Goal: Entertainment & Leisure: Consume media (video, audio)

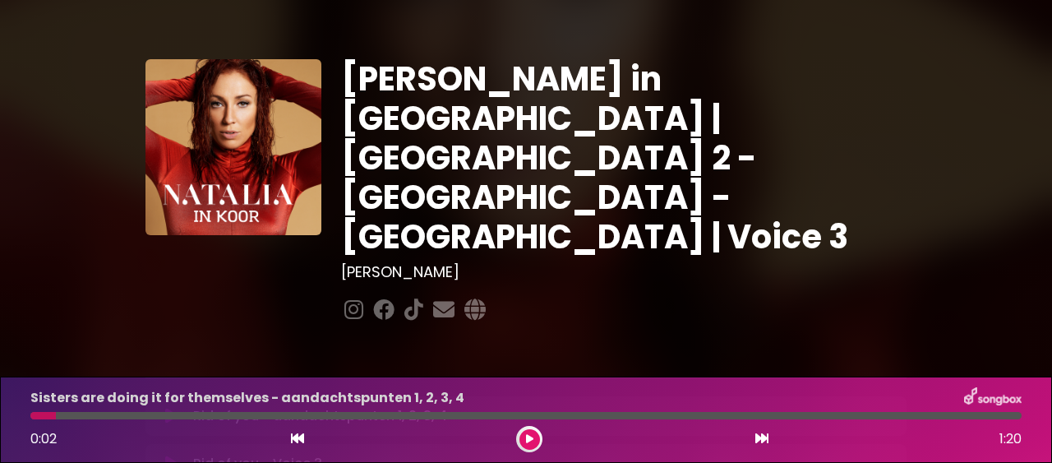
scroll to position [562, 0]
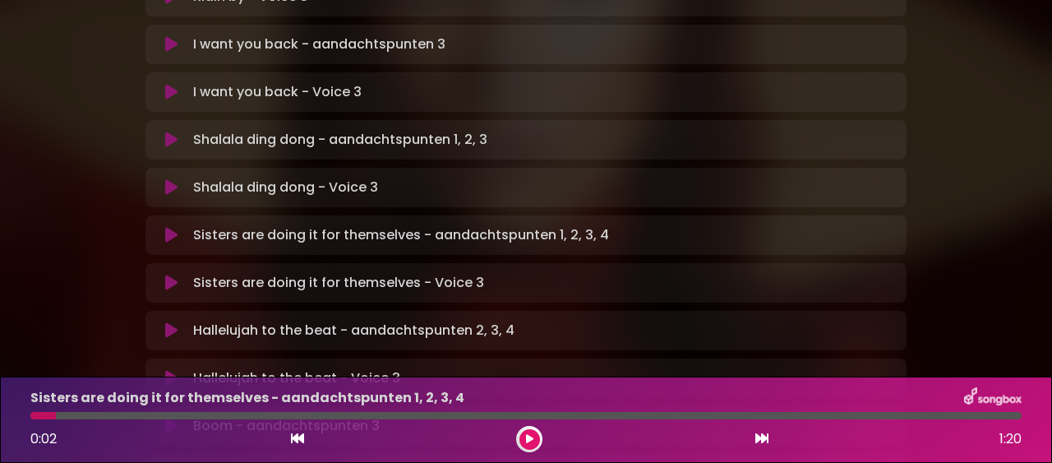
click at [525, 433] on button at bounding box center [530, 439] width 21 height 21
click at [538, 442] on button at bounding box center [530, 439] width 21 height 21
click at [525, 440] on button at bounding box center [530, 439] width 21 height 21
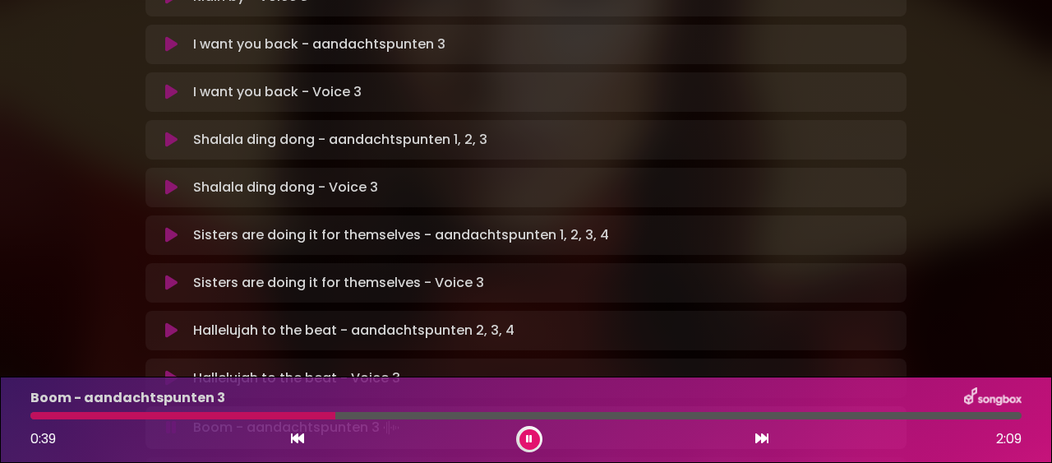
click at [527, 435] on button at bounding box center [530, 439] width 21 height 21
drag, startPoint x: 340, startPoint y: 415, endPoint x: 317, endPoint y: 413, distance: 23.2
click at [314, 413] on div at bounding box center [526, 415] width 992 height 7
click at [317, 412] on div at bounding box center [183, 415] width 306 height 7
drag, startPoint x: 334, startPoint y: 412, endPoint x: 312, endPoint y: 413, distance: 22.2
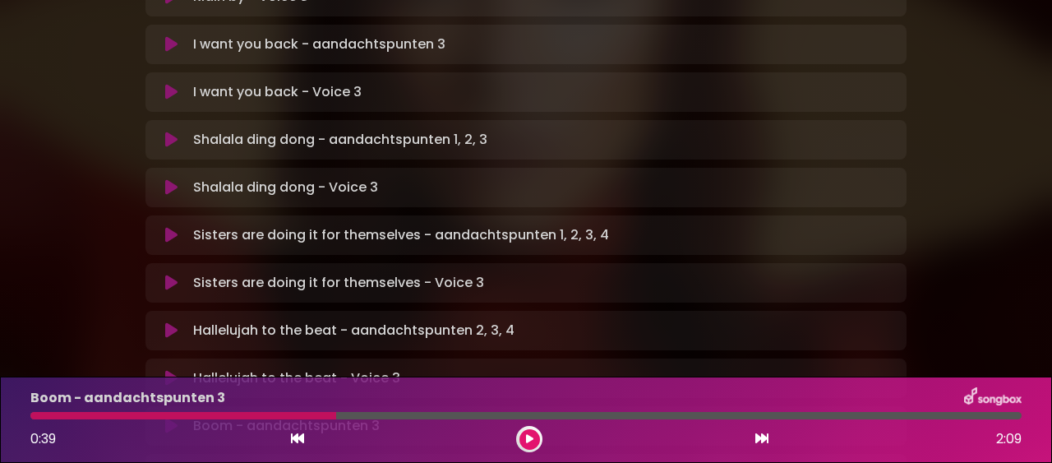
click at [312, 413] on div at bounding box center [183, 415] width 306 height 7
click at [335, 414] on div at bounding box center [183, 415] width 306 height 7
click at [335, 413] on div at bounding box center [183, 415] width 306 height 7
click at [334, 412] on div at bounding box center [183, 415] width 306 height 7
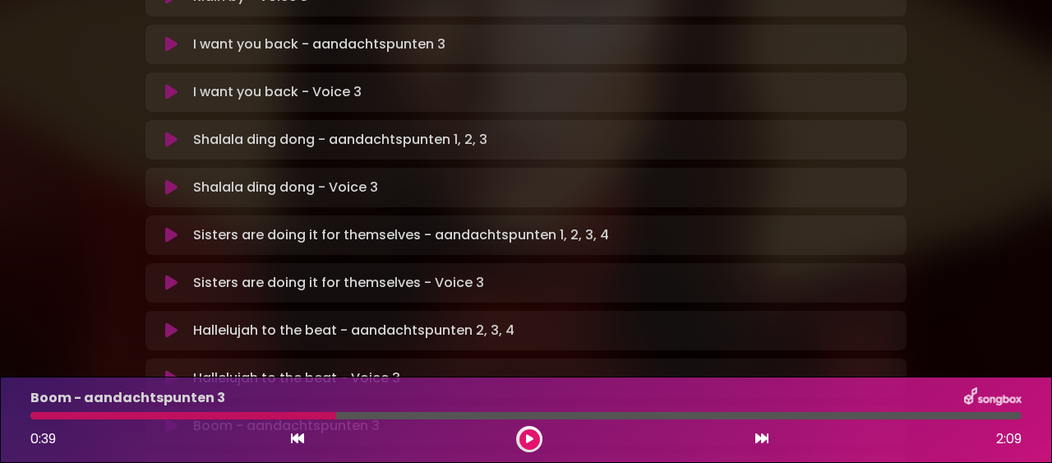
drag, startPoint x: 334, startPoint y: 412, endPoint x: 297, endPoint y: 419, distance: 37.7
click at [296, 419] on div at bounding box center [526, 415] width 992 height 7
drag, startPoint x: 335, startPoint y: 412, endPoint x: 287, endPoint y: 411, distance: 47.7
click at [286, 412] on div at bounding box center [526, 415] width 992 height 7
drag, startPoint x: 335, startPoint y: 410, endPoint x: 314, endPoint y: 415, distance: 21.1
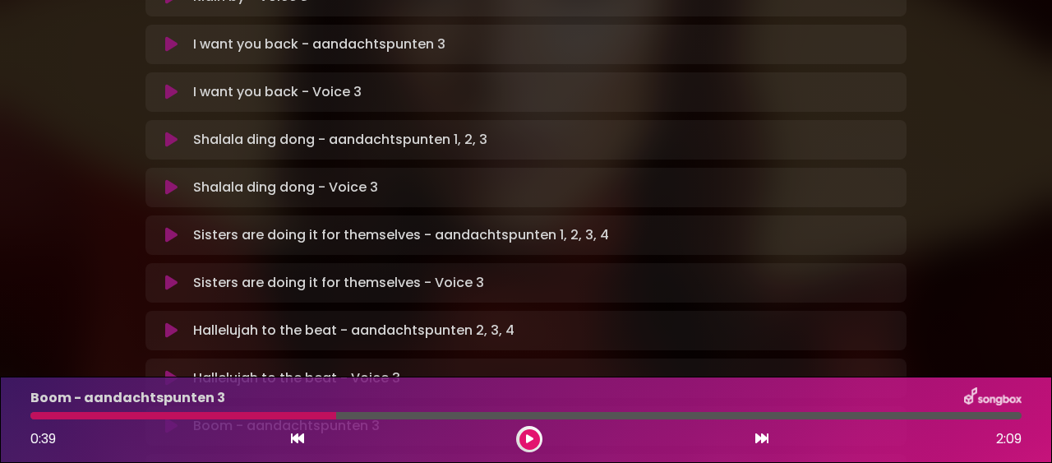
click at [314, 415] on div "Boom - aandachtspunten 3 0:39 2:09" at bounding box center [526, 419] width 1011 height 65
click at [321, 415] on div at bounding box center [183, 415] width 306 height 7
click at [316, 413] on div at bounding box center [183, 415] width 306 height 7
click at [317, 412] on div at bounding box center [183, 415] width 306 height 7
click at [293, 441] on icon at bounding box center [297, 438] width 13 height 13
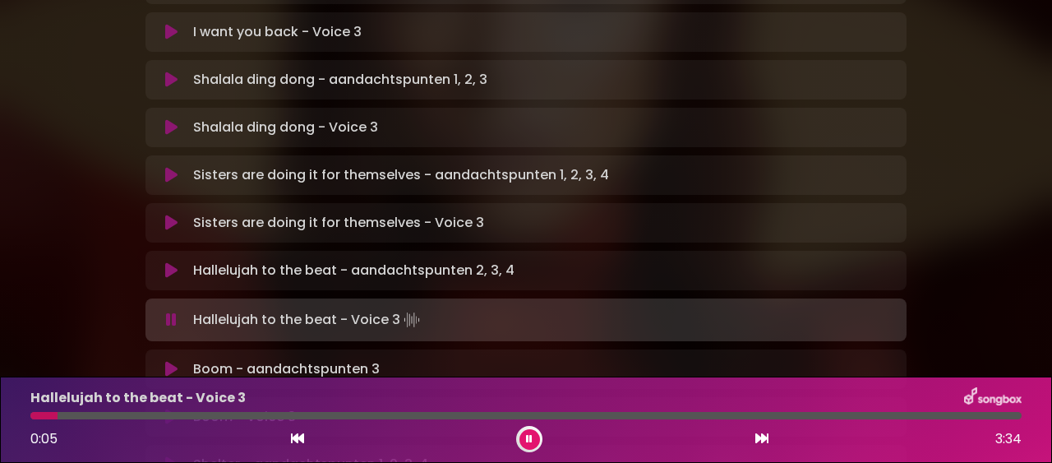
scroll to position [656, 0]
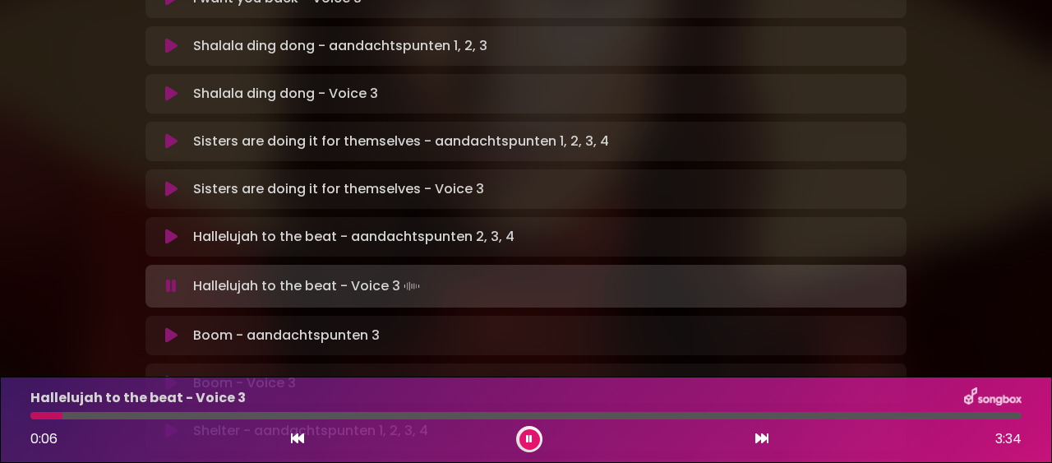
click at [247, 326] on p "Boom - aandachtspunten 3 Loading Track..." at bounding box center [286, 336] width 187 height 20
click at [166, 327] on icon at bounding box center [171, 335] width 12 height 16
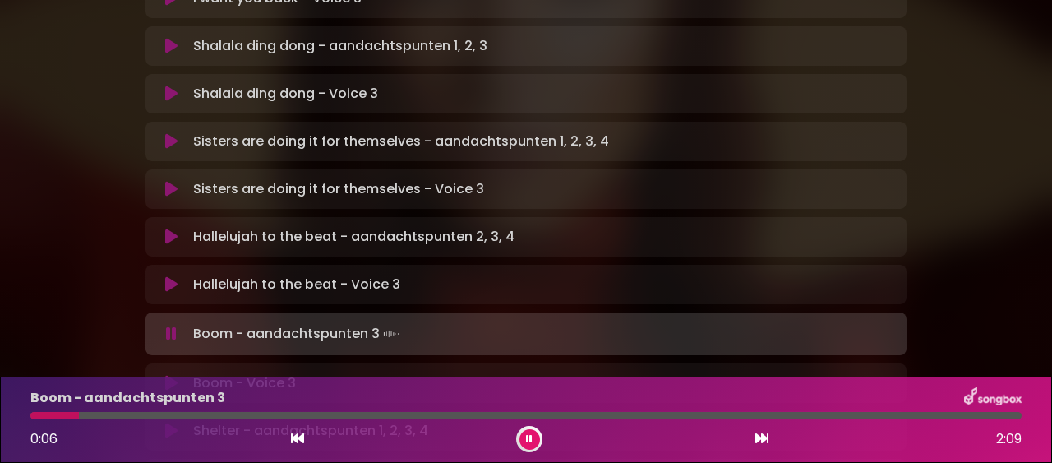
drag, startPoint x: 44, startPoint y: 410, endPoint x: 109, endPoint y: 406, distance: 65.1
click at [121, 412] on div "Boom - aandachtspunten 3 0:06 2:09" at bounding box center [526, 419] width 1011 height 65
click at [533, 431] on button at bounding box center [530, 439] width 21 height 21
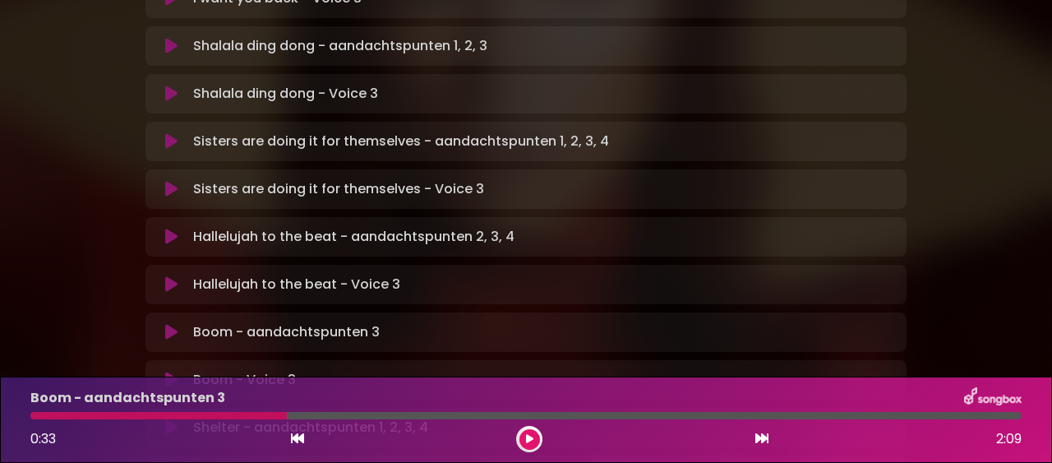
click at [525, 439] on button at bounding box center [530, 439] width 21 height 21
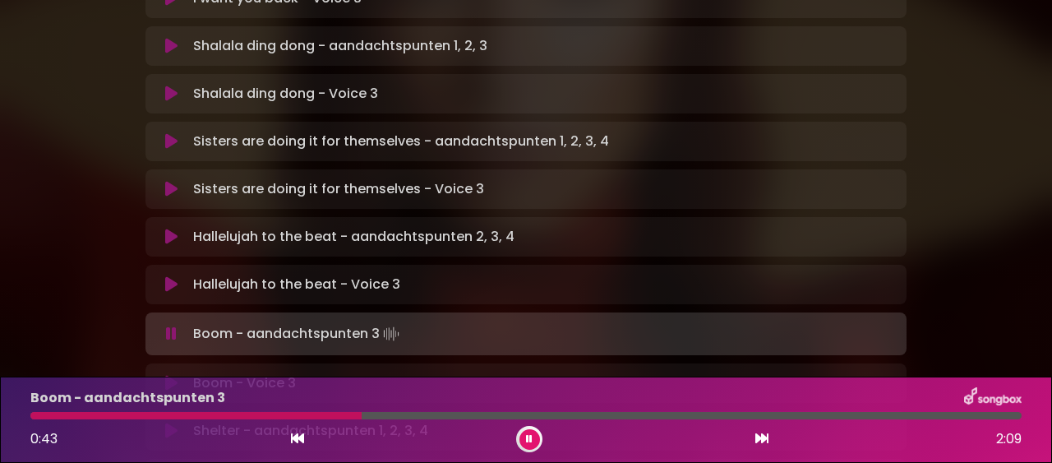
click at [533, 440] on button at bounding box center [530, 439] width 21 height 21
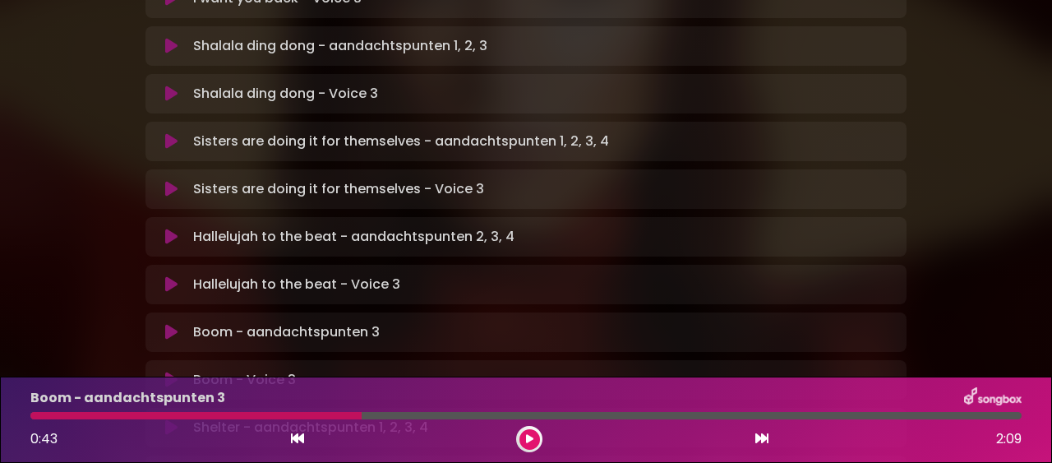
click at [530, 440] on icon at bounding box center [529, 439] width 7 height 10
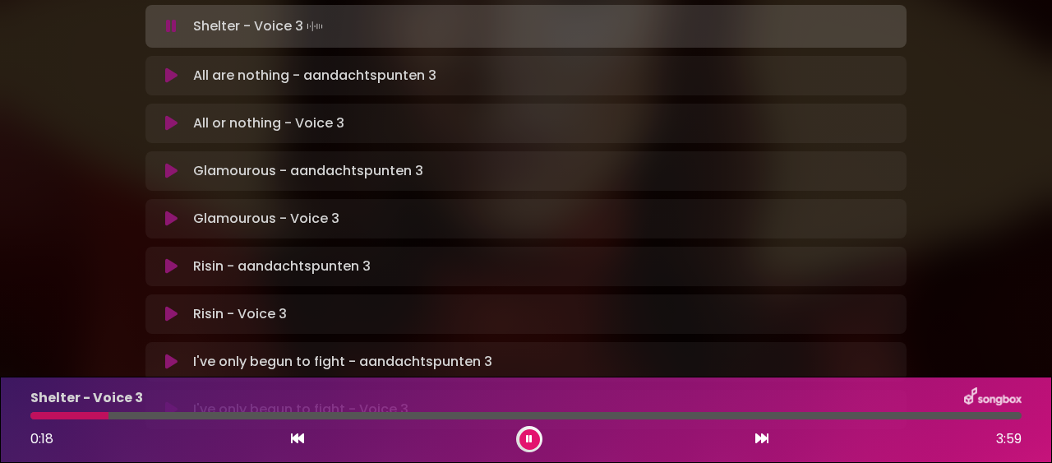
scroll to position [1125, 0]
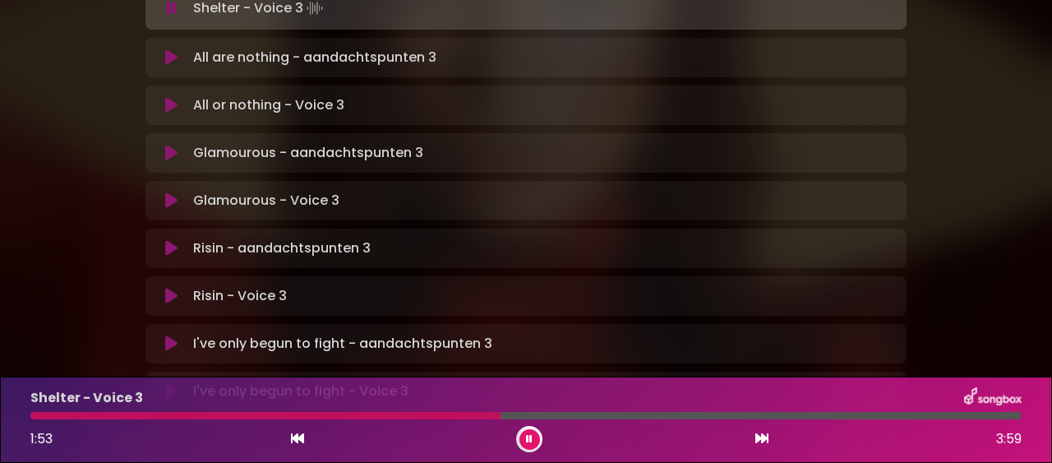
drag, startPoint x: 491, startPoint y: 410, endPoint x: 432, endPoint y: 408, distance: 58.4
click at [432, 408] on div "Shelter - Voice 3 1:53 3:59" at bounding box center [526, 419] width 1011 height 65
click at [499, 414] on div at bounding box center [267, 415] width 475 height 7
click at [502, 412] on div at bounding box center [526, 415] width 992 height 7
click at [502, 412] on div at bounding box center [267, 415] width 474 height 7
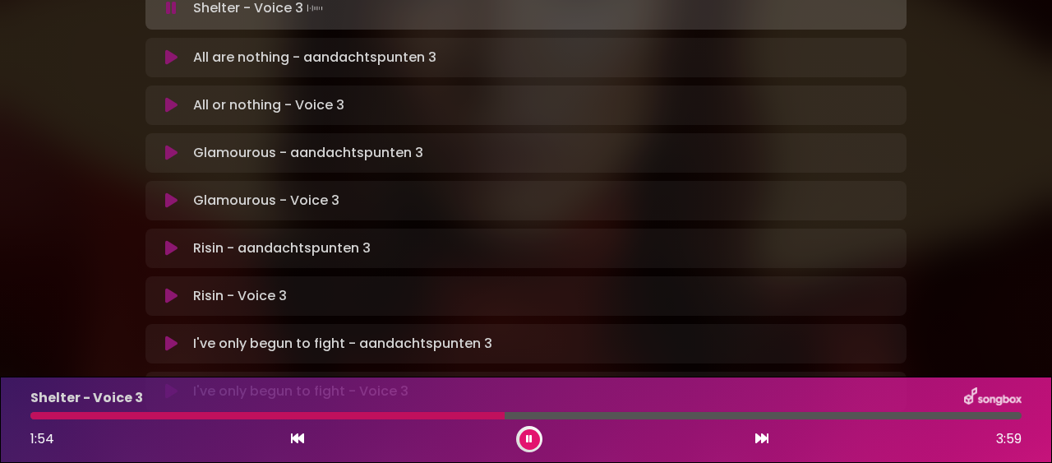
click at [502, 412] on div at bounding box center [267, 415] width 474 height 7
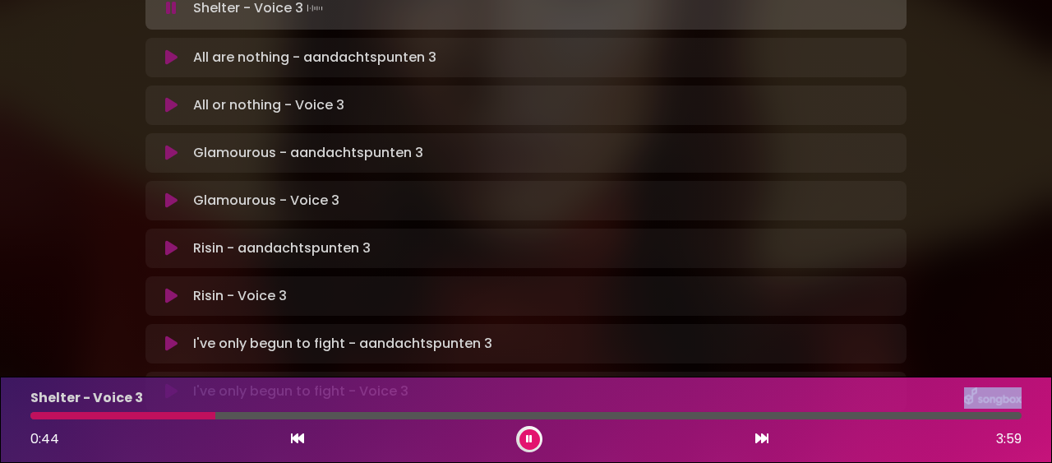
drag, startPoint x: 502, startPoint y: 412, endPoint x: 213, endPoint y: 409, distance: 288.6
click at [213, 412] on div at bounding box center [526, 415] width 992 height 7
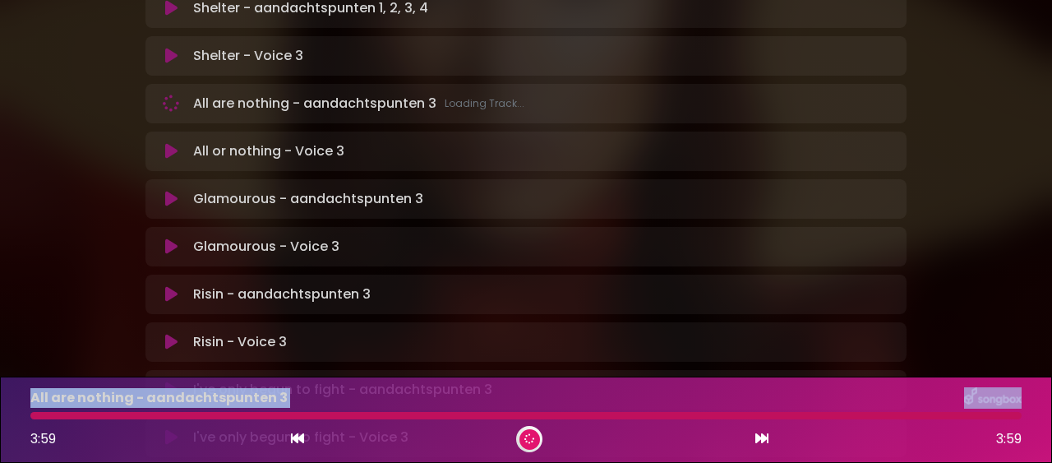
scroll to position [982, 0]
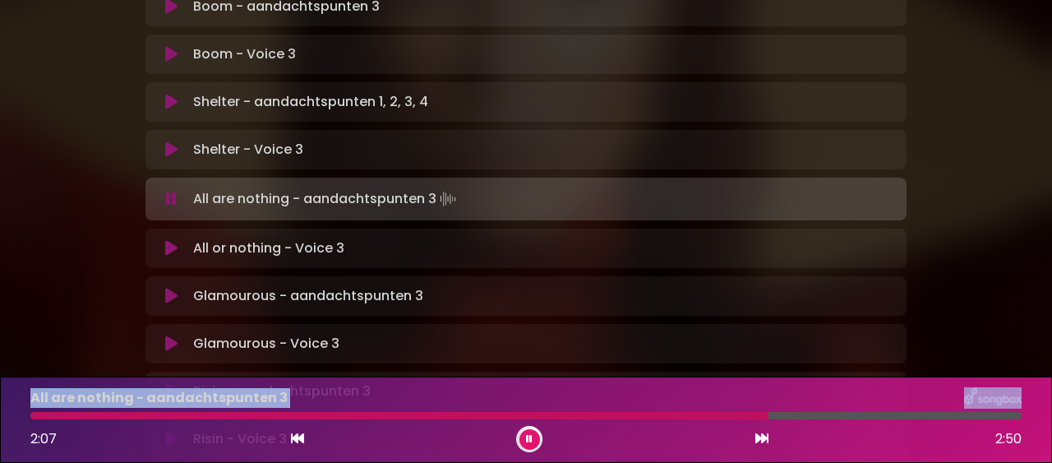
click at [532, 442] on icon at bounding box center [530, 439] width 12 height 12
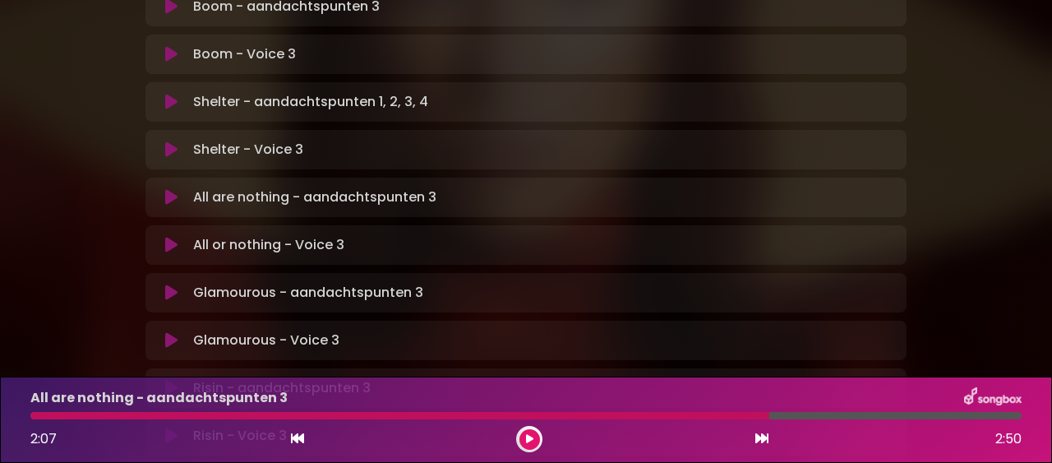
drag, startPoint x: 768, startPoint y: 414, endPoint x: 749, endPoint y: 414, distance: 18.9
click at [749, 414] on div at bounding box center [399, 415] width 739 height 7
drag, startPoint x: 770, startPoint y: 414, endPoint x: 744, endPoint y: 412, distance: 25.5
click at [744, 412] on div at bounding box center [399, 415] width 739 height 7
click at [750, 412] on div at bounding box center [399, 415] width 739 height 7
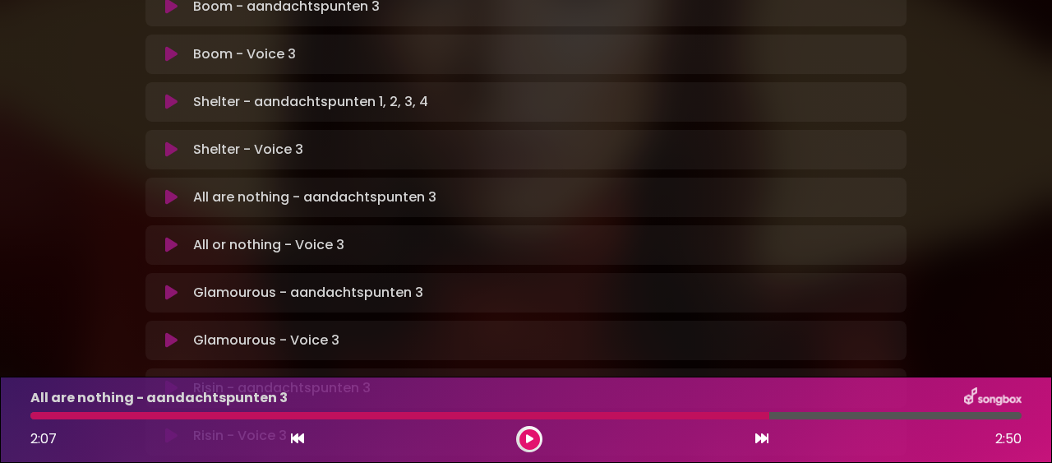
click at [767, 416] on div at bounding box center [399, 415] width 739 height 7
drag, startPoint x: 768, startPoint y: 414, endPoint x: 741, endPoint y: 414, distance: 27.1
click at [741, 414] on div at bounding box center [399, 415] width 739 height 7
drag, startPoint x: 768, startPoint y: 414, endPoint x: 735, endPoint y: 413, distance: 32.9
click at [735, 413] on div at bounding box center [399, 415] width 739 height 7
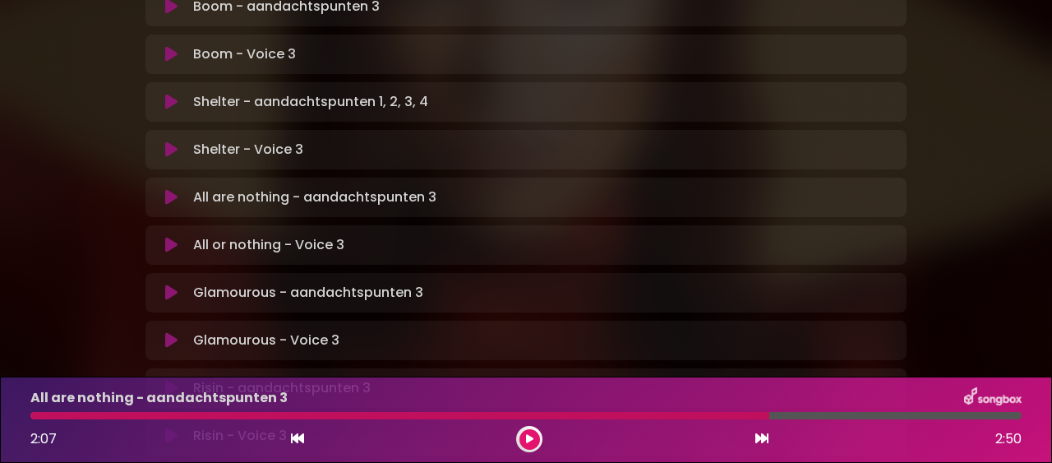
drag, startPoint x: 767, startPoint y: 413, endPoint x: 738, endPoint y: 411, distance: 29.6
click at [738, 412] on div at bounding box center [526, 415] width 992 height 7
drag, startPoint x: 767, startPoint y: 414, endPoint x: 735, endPoint y: 416, distance: 32.2
click at [728, 414] on div at bounding box center [399, 415] width 739 height 7
click at [767, 414] on div at bounding box center [399, 415] width 739 height 7
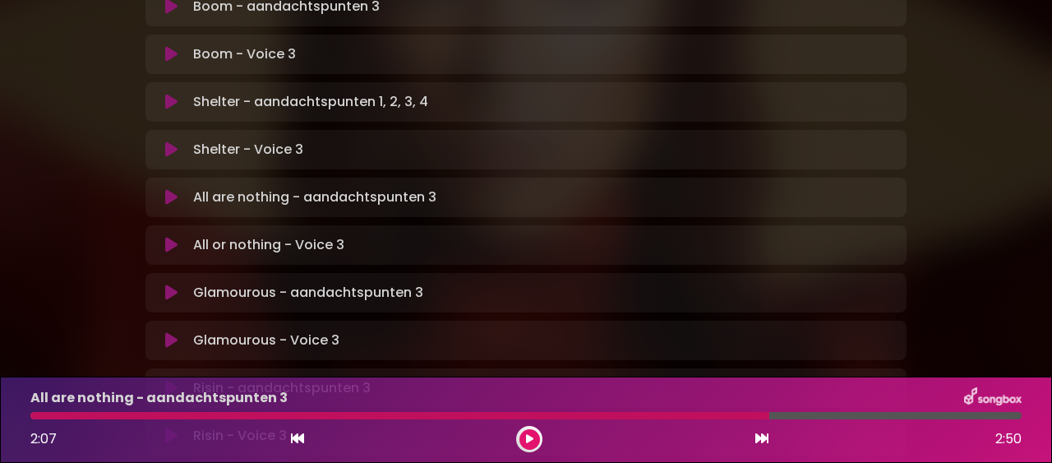
drag, startPoint x: 768, startPoint y: 416, endPoint x: 737, endPoint y: 412, distance: 31.5
click at [737, 412] on div at bounding box center [399, 415] width 739 height 7
click at [765, 414] on div at bounding box center [399, 415] width 739 height 7
click at [735, 414] on div at bounding box center [399, 415] width 739 height 7
click at [769, 412] on div at bounding box center [399, 415] width 739 height 7
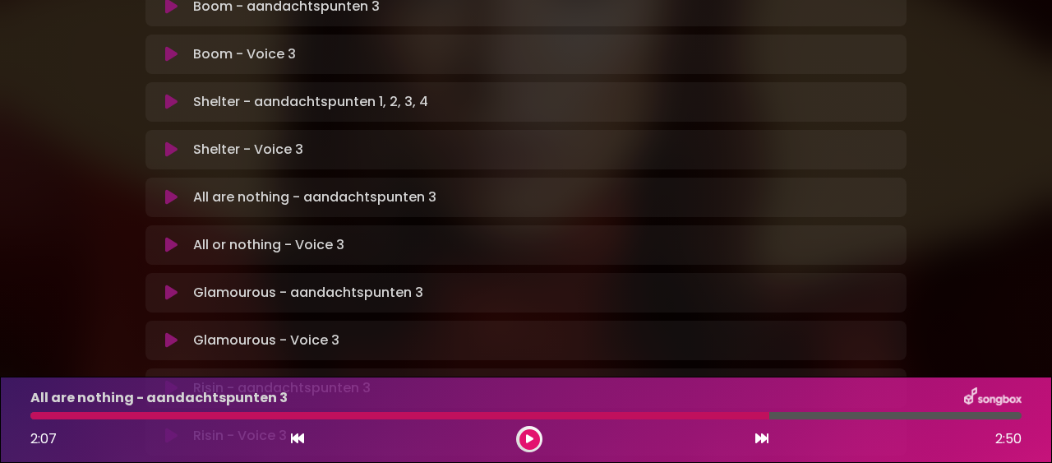
drag, startPoint x: 768, startPoint y: 412, endPoint x: 746, endPoint y: 412, distance: 22.2
click at [746, 412] on div at bounding box center [399, 415] width 739 height 7
click at [767, 414] on div at bounding box center [399, 415] width 739 height 7
drag, startPoint x: 767, startPoint y: 413, endPoint x: 741, endPoint y: 412, distance: 26.3
click at [741, 412] on div at bounding box center [399, 415] width 739 height 7
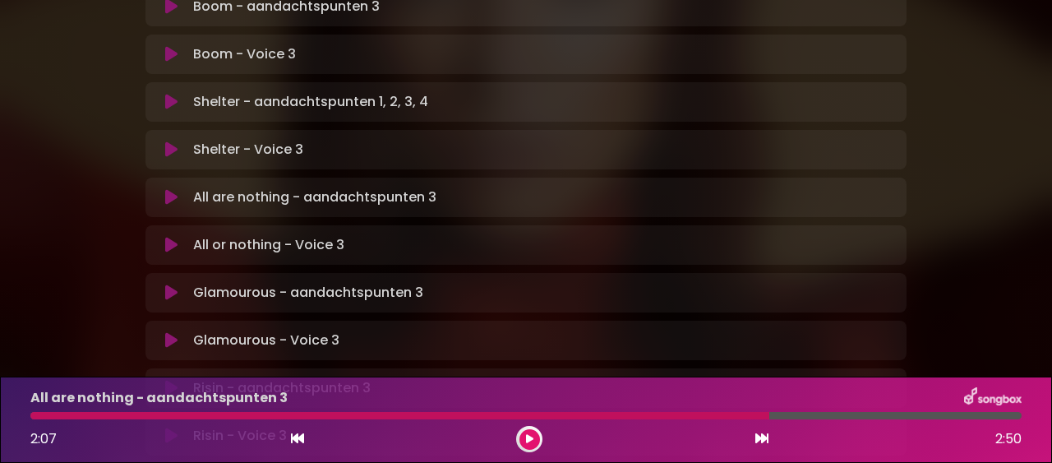
click at [767, 413] on div at bounding box center [399, 415] width 739 height 7
click at [765, 412] on div at bounding box center [399, 415] width 739 height 7
click at [768, 413] on div at bounding box center [399, 415] width 739 height 7
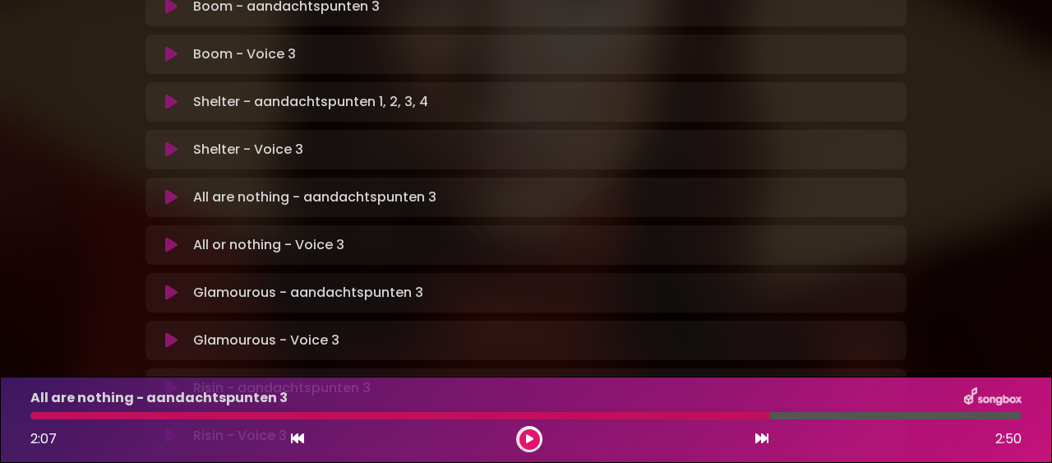
click at [769, 414] on div at bounding box center [399, 415] width 739 height 7
drag, startPoint x: 769, startPoint y: 414, endPoint x: 725, endPoint y: 411, distance: 43.6
click at [725, 412] on div at bounding box center [526, 415] width 992 height 7
click at [768, 414] on div at bounding box center [399, 415] width 739 height 7
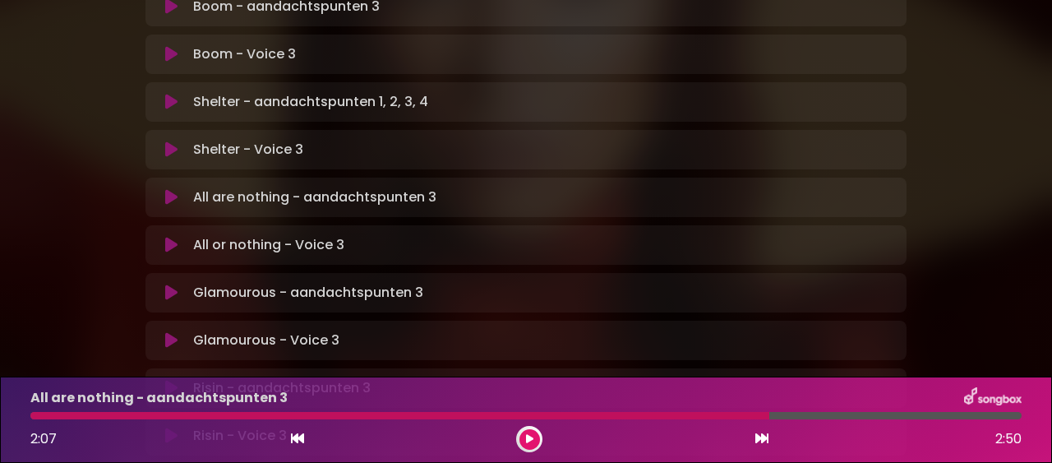
drag, startPoint x: 768, startPoint y: 414, endPoint x: 740, endPoint y: 415, distance: 28.0
click at [740, 415] on div at bounding box center [399, 415] width 739 height 7
click at [770, 414] on div at bounding box center [399, 415] width 739 height 7
click at [768, 414] on div at bounding box center [399, 415] width 739 height 7
drag, startPoint x: 768, startPoint y: 414, endPoint x: 755, endPoint y: 414, distance: 13.2
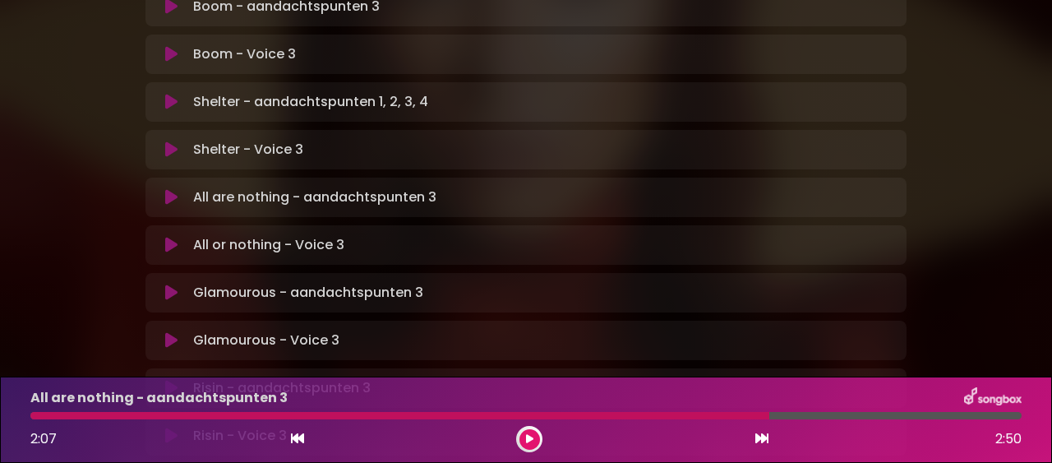
click at [746, 412] on div at bounding box center [399, 415] width 739 height 7
click at [765, 414] on div at bounding box center [399, 415] width 739 height 7
click at [769, 415] on div at bounding box center [399, 415] width 739 height 7
drag, startPoint x: 770, startPoint y: 414, endPoint x: 781, endPoint y: 419, distance: 11.8
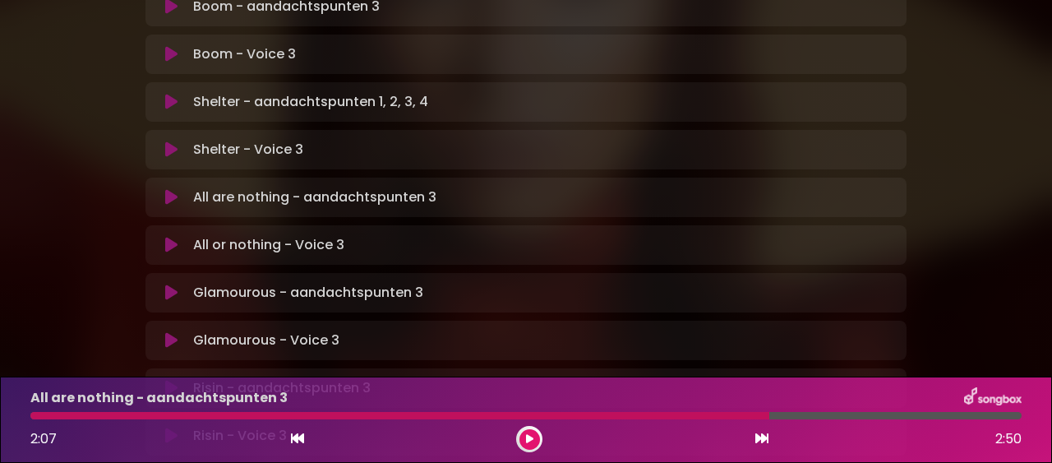
click at [728, 413] on div at bounding box center [526, 415] width 992 height 7
click at [769, 414] on div at bounding box center [399, 415] width 739 height 7
click at [767, 413] on div at bounding box center [399, 415] width 739 height 7
drag, startPoint x: 767, startPoint y: 413, endPoint x: 721, endPoint y: 411, distance: 46.1
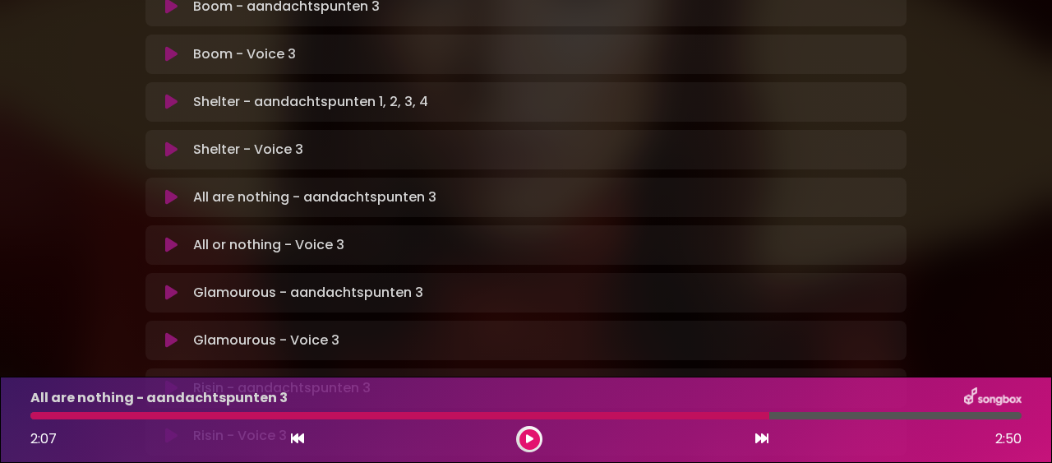
click at [721, 412] on div at bounding box center [526, 415] width 992 height 7
click at [770, 413] on div at bounding box center [526, 415] width 992 height 7
click at [768, 413] on div at bounding box center [399, 415] width 739 height 7
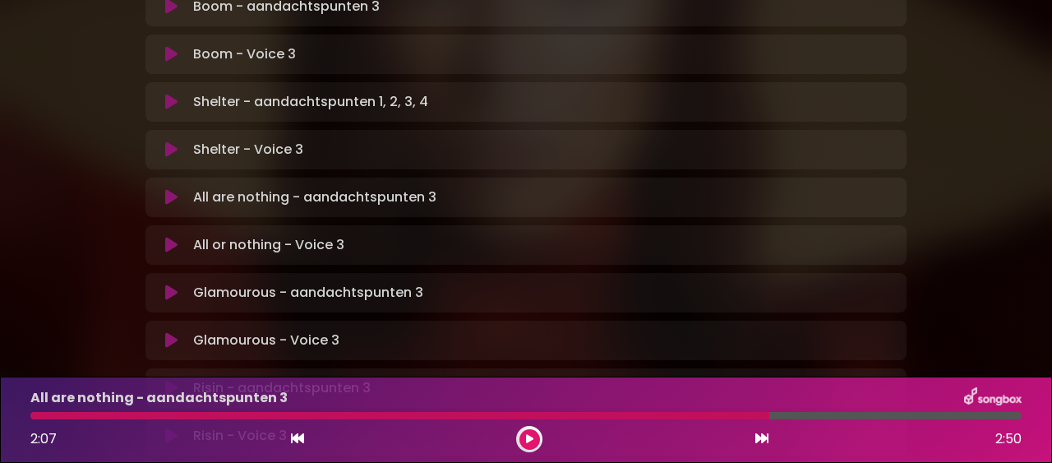
drag, startPoint x: 768, startPoint y: 413, endPoint x: 719, endPoint y: 415, distance: 49.4
click at [719, 415] on div at bounding box center [399, 415] width 739 height 7
drag, startPoint x: 769, startPoint y: 415, endPoint x: 728, endPoint y: 416, distance: 41.1
click at [728, 416] on div at bounding box center [399, 415] width 739 height 7
click at [769, 415] on div at bounding box center [399, 415] width 739 height 7
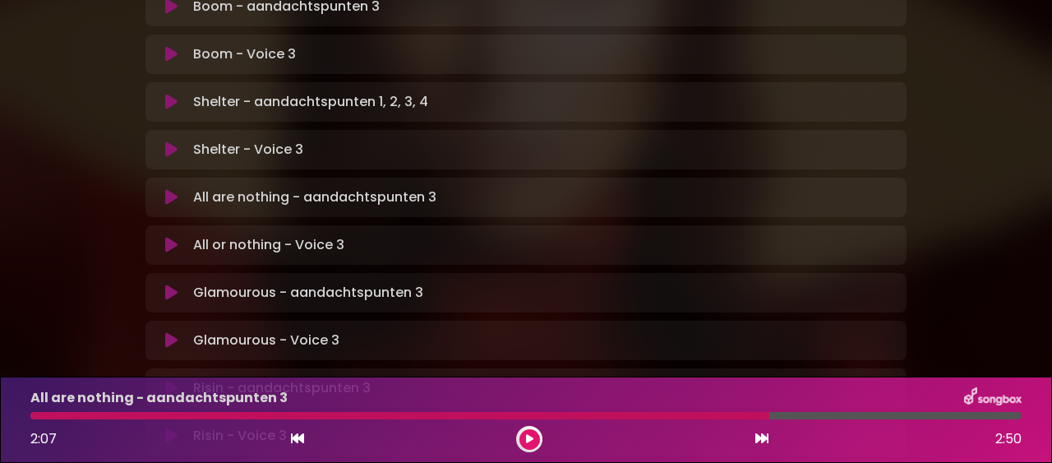
click at [769, 415] on div at bounding box center [399, 415] width 739 height 7
click at [768, 414] on div at bounding box center [399, 415] width 739 height 7
drag, startPoint x: 768, startPoint y: 414, endPoint x: 747, endPoint y: 413, distance: 20.6
click at [747, 413] on div at bounding box center [399, 415] width 739 height 7
click at [769, 415] on div at bounding box center [399, 415] width 739 height 7
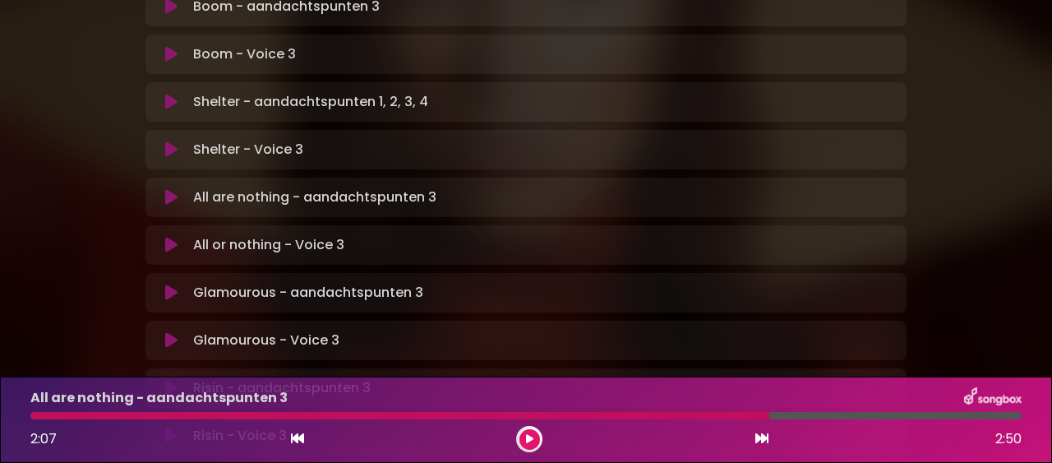
click at [769, 415] on div at bounding box center [399, 415] width 739 height 7
click at [767, 415] on div at bounding box center [399, 415] width 739 height 7
drag, startPoint x: 768, startPoint y: 415, endPoint x: 752, endPoint y: 419, distance: 16.8
click at [740, 415] on div at bounding box center [399, 415] width 739 height 7
click at [769, 416] on div at bounding box center [399, 415] width 739 height 7
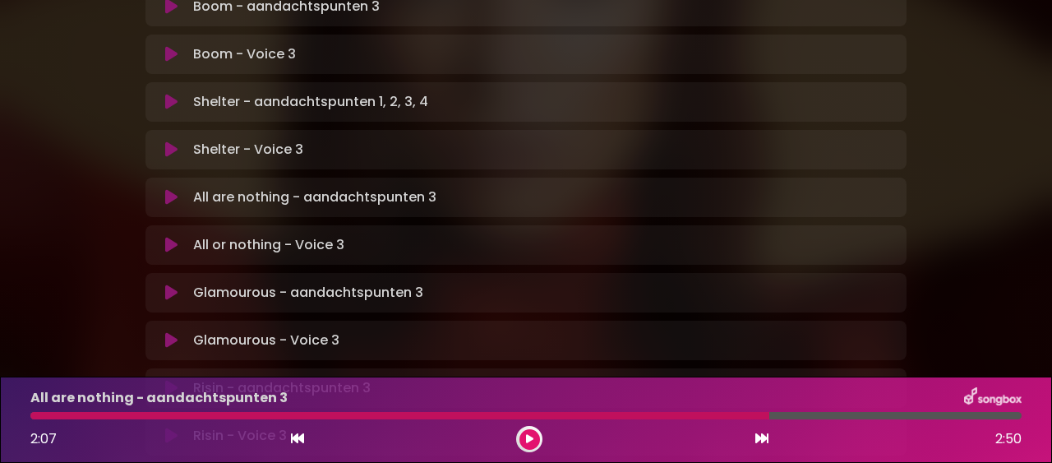
click at [768, 416] on div at bounding box center [399, 415] width 739 height 7
drag, startPoint x: 767, startPoint y: 416, endPoint x: 741, endPoint y: 413, distance: 26.5
click at [741, 413] on div at bounding box center [399, 415] width 739 height 7
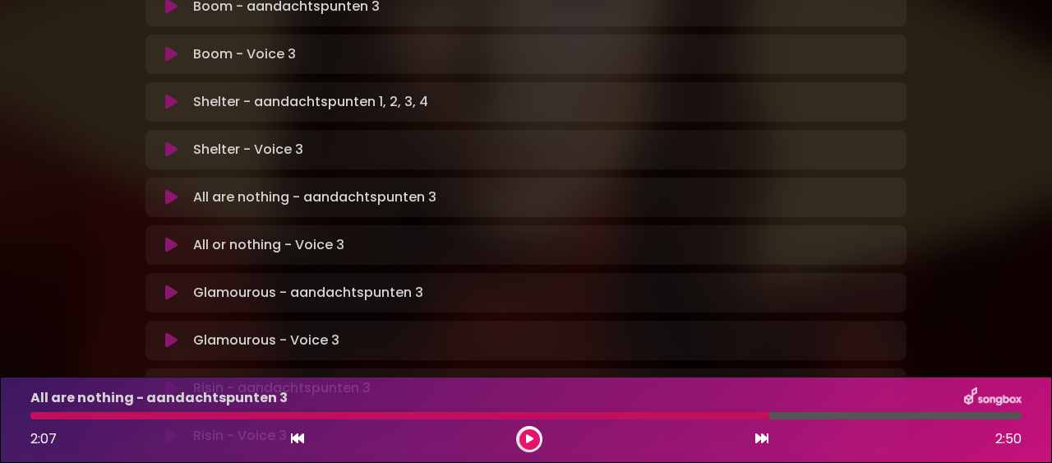
click at [302, 442] on icon at bounding box center [297, 438] width 13 height 13
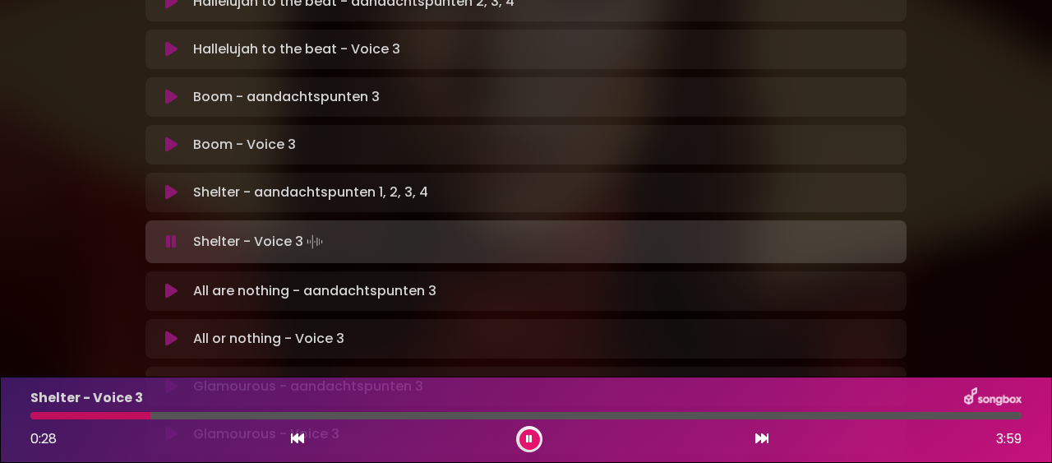
scroll to position [798, 0]
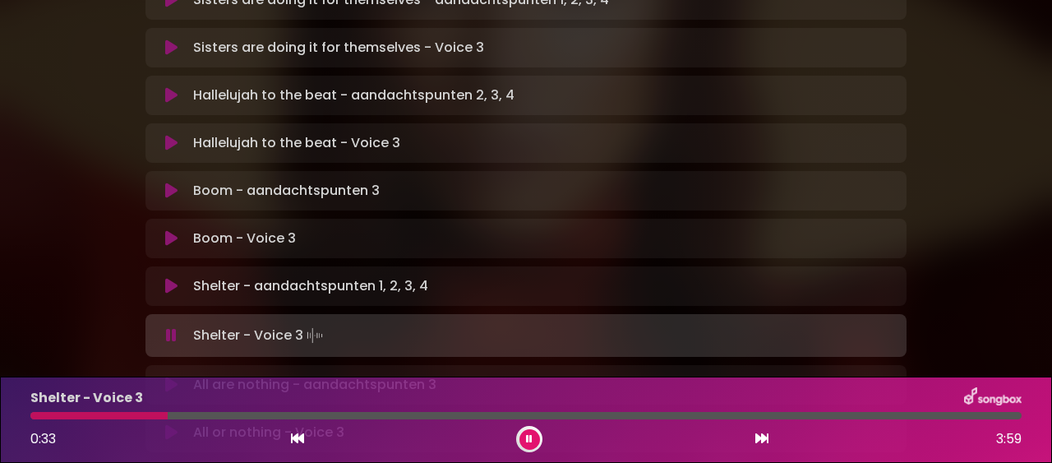
click at [165, 424] on icon at bounding box center [171, 432] width 12 height 16
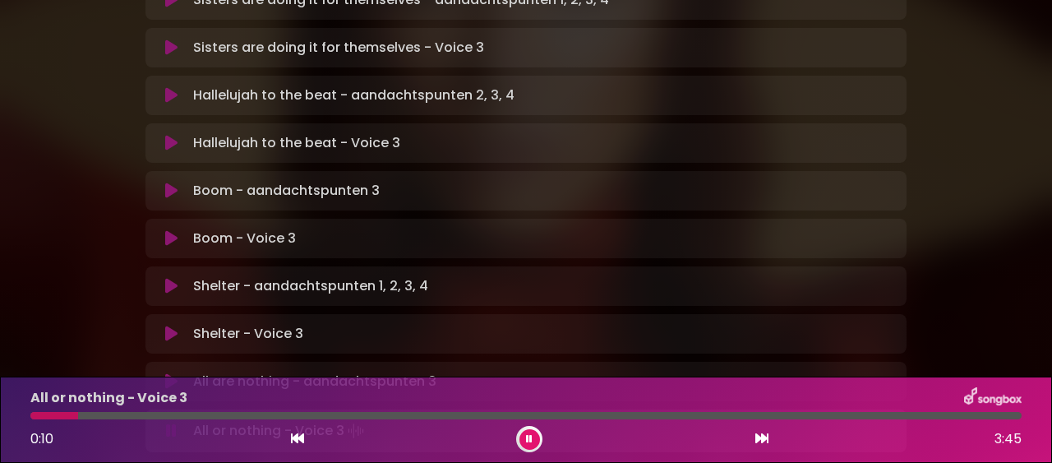
click at [533, 438] on button at bounding box center [530, 439] width 21 height 21
click at [165, 326] on icon at bounding box center [171, 334] width 12 height 16
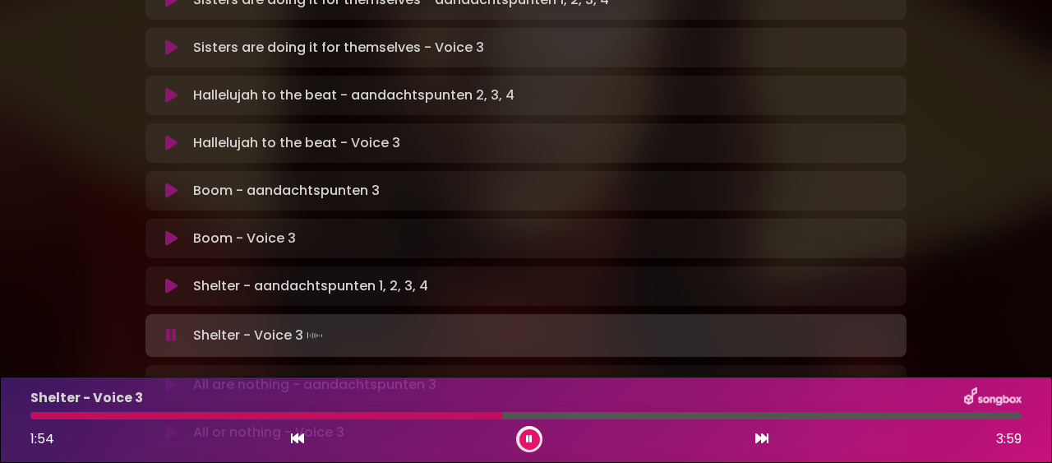
drag, startPoint x: 35, startPoint y: 415, endPoint x: 497, endPoint y: 417, distance: 461.3
click at [497, 417] on div at bounding box center [266, 415] width 473 height 7
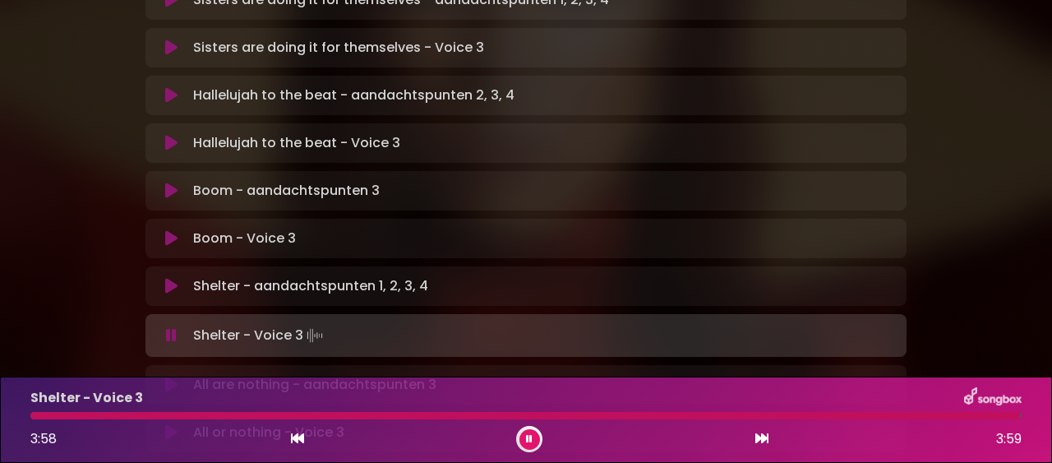
scroll to position [891, 0]
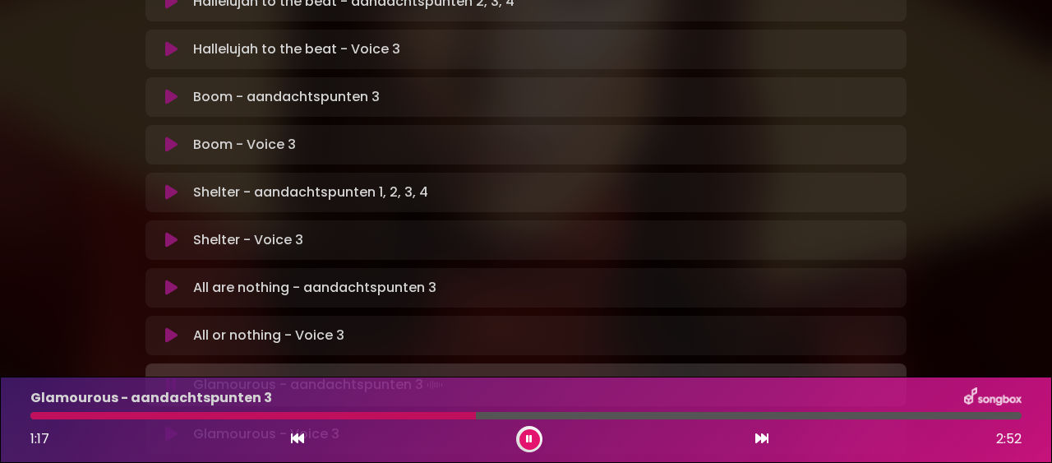
click at [475, 393] on div "Glamourous - aandachtspunten 3" at bounding box center [526, 397] width 1011 height 21
click at [530, 438] on icon at bounding box center [530, 438] width 12 height 9
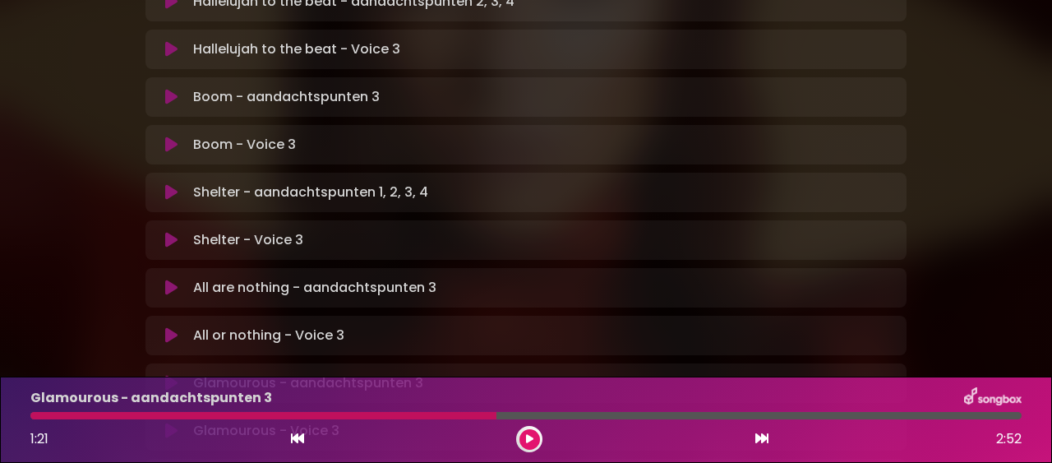
drag, startPoint x: 496, startPoint y: 419, endPoint x: 449, endPoint y: 422, distance: 47.0
click at [449, 419] on div at bounding box center [526, 415] width 992 height 7
drag, startPoint x: 495, startPoint y: 414, endPoint x: 447, endPoint y: 412, distance: 47.8
click at [447, 412] on div at bounding box center [263, 415] width 466 height 7
click at [497, 415] on div at bounding box center [526, 415] width 992 height 7
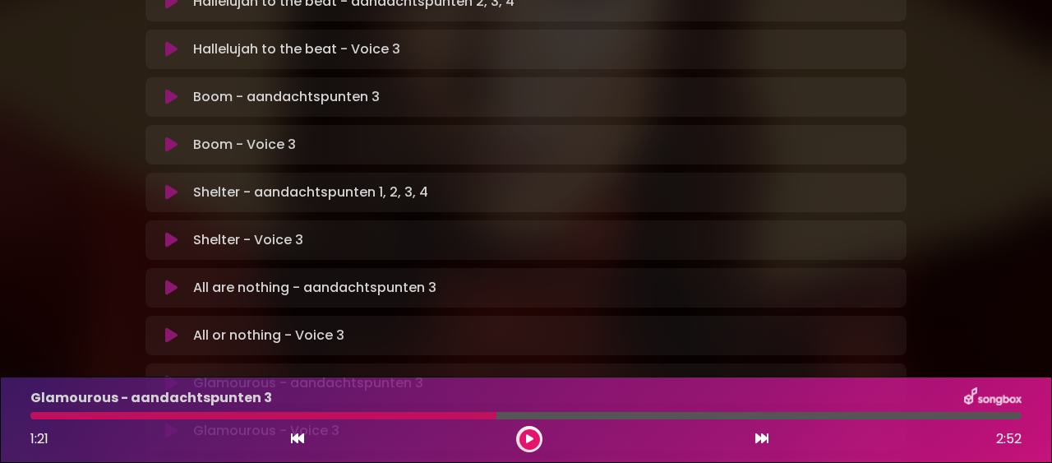
click at [496, 414] on div at bounding box center [263, 415] width 466 height 7
drag, startPoint x: 496, startPoint y: 414, endPoint x: 457, endPoint y: 410, distance: 38.9
click at [457, 412] on div at bounding box center [526, 415] width 992 height 7
click at [495, 413] on div at bounding box center [263, 415] width 466 height 7
drag, startPoint x: 493, startPoint y: 414, endPoint x: 464, endPoint y: 412, distance: 29.6
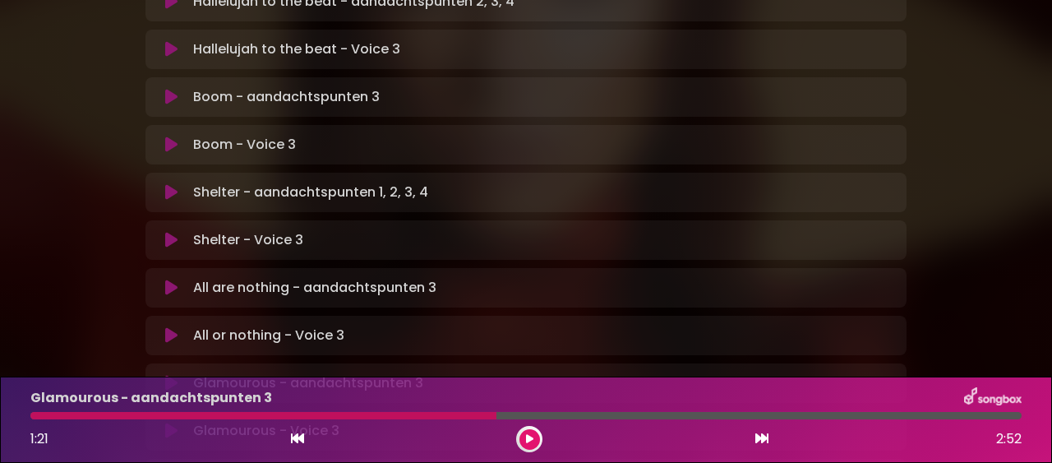
click at [444, 414] on div at bounding box center [263, 415] width 466 height 7
click at [495, 414] on div at bounding box center [263, 415] width 466 height 7
drag, startPoint x: 495, startPoint y: 414, endPoint x: 447, endPoint y: 410, distance: 47.9
click at [430, 412] on div at bounding box center [526, 415] width 992 height 7
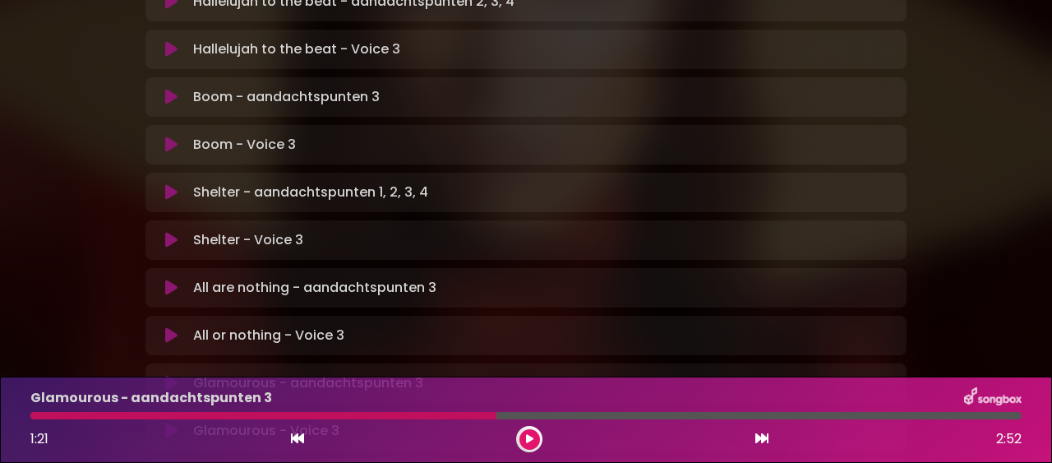
click at [493, 414] on div at bounding box center [263, 415] width 466 height 7
click at [494, 414] on div at bounding box center [263, 415] width 466 height 7
drag, startPoint x: 494, startPoint y: 414, endPoint x: 426, endPoint y: 411, distance: 68.3
click at [422, 412] on div at bounding box center [526, 415] width 992 height 7
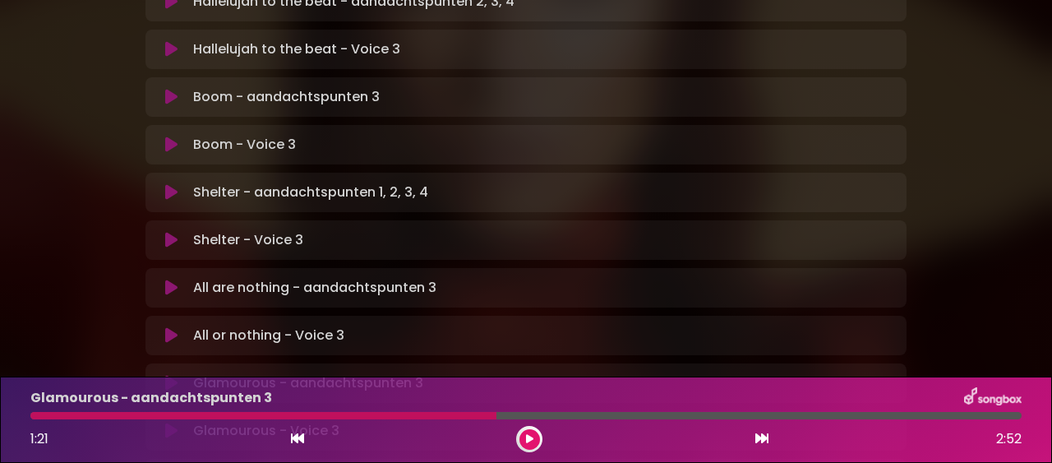
click at [495, 414] on div at bounding box center [263, 415] width 466 height 7
click at [493, 414] on div at bounding box center [263, 415] width 466 height 7
click at [495, 414] on div at bounding box center [263, 415] width 466 height 7
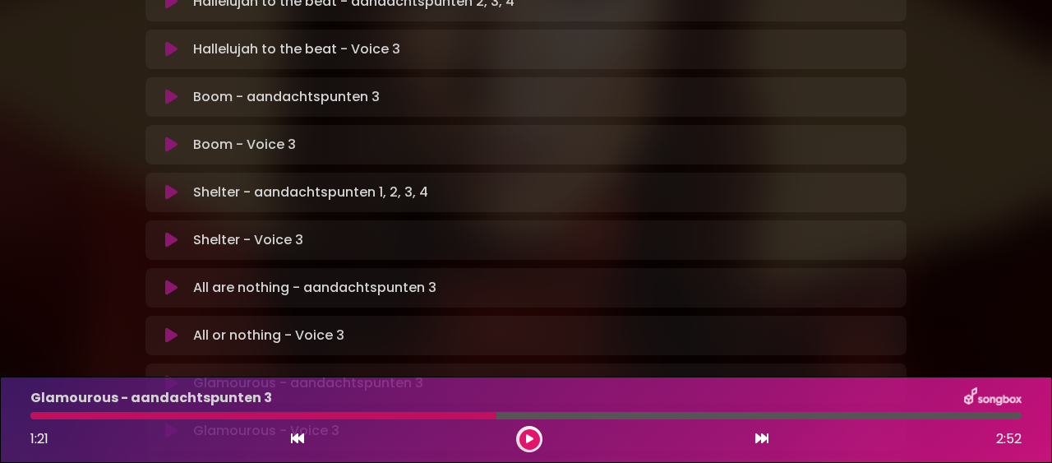
click at [495, 414] on div at bounding box center [263, 415] width 466 height 7
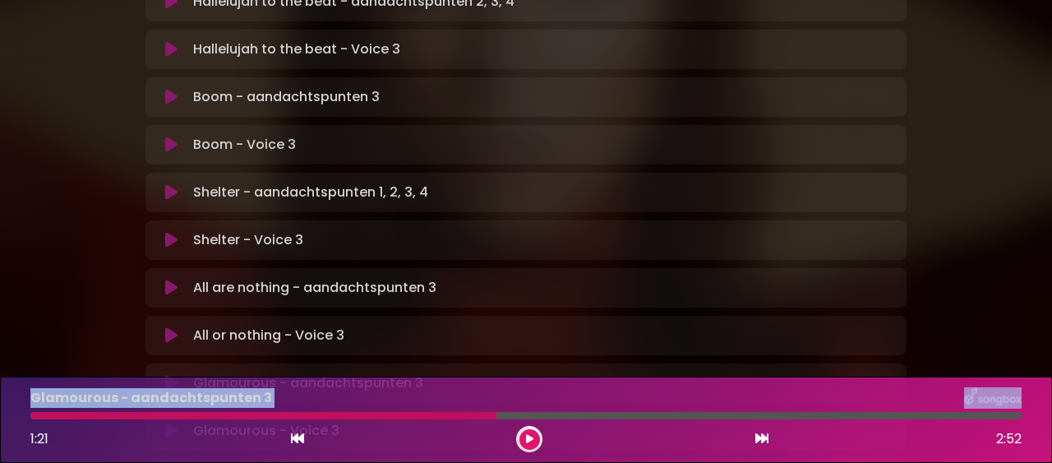
drag, startPoint x: 495, startPoint y: 414, endPoint x: 419, endPoint y: 409, distance: 76.6
click at [419, 412] on div at bounding box center [526, 415] width 992 height 7
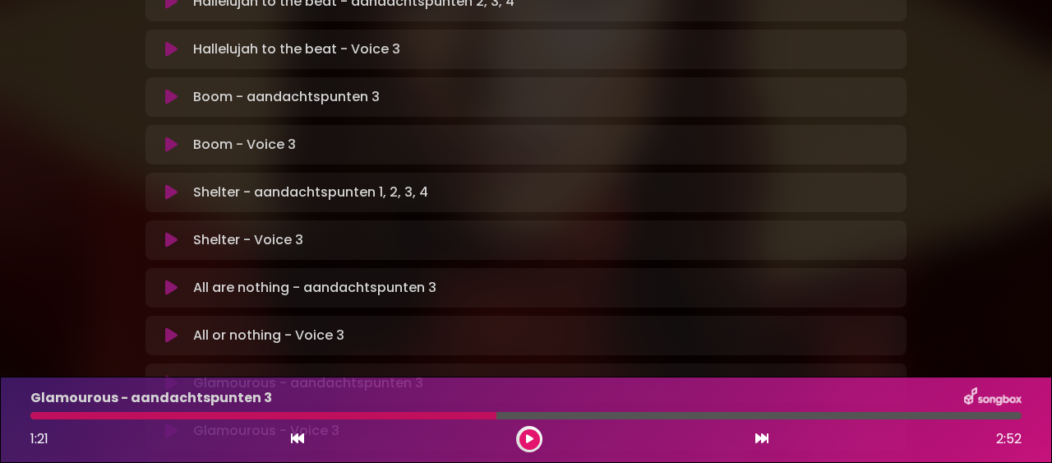
click at [493, 414] on div at bounding box center [263, 415] width 466 height 7
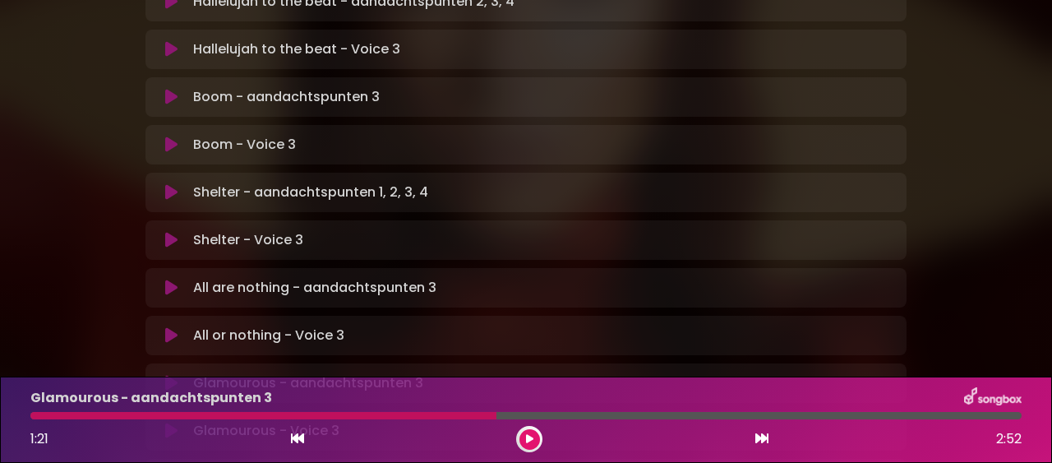
click at [493, 414] on div at bounding box center [263, 415] width 466 height 7
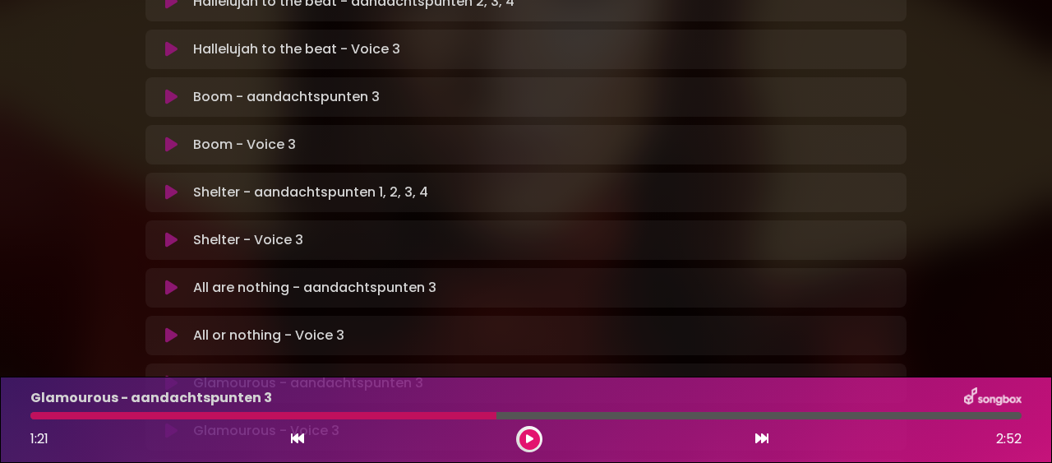
click at [493, 414] on div at bounding box center [263, 415] width 466 height 7
drag, startPoint x: 495, startPoint y: 414, endPoint x: 444, endPoint y: 412, distance: 51.0
click at [444, 412] on div at bounding box center [263, 415] width 466 height 7
click at [493, 414] on div at bounding box center [263, 415] width 466 height 7
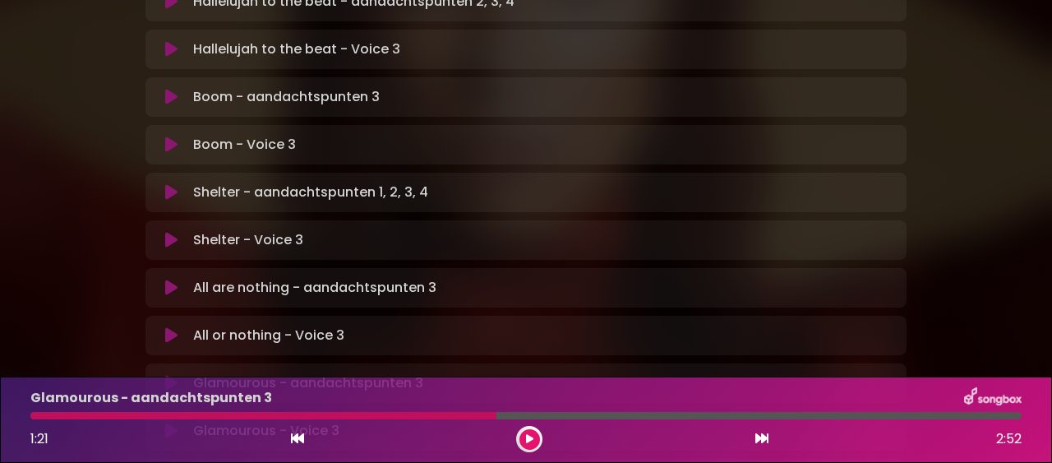
click at [495, 416] on div at bounding box center [263, 415] width 466 height 7
drag, startPoint x: 495, startPoint y: 416, endPoint x: 475, endPoint y: 414, distance: 19.8
click at [475, 414] on div at bounding box center [263, 415] width 466 height 7
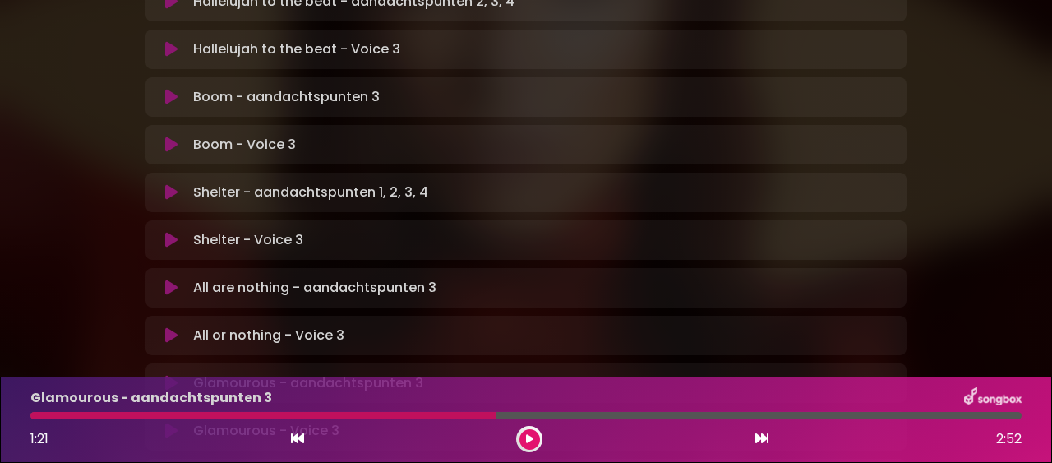
click at [495, 413] on div at bounding box center [263, 415] width 466 height 7
click at [494, 413] on div at bounding box center [263, 415] width 466 height 7
click at [493, 413] on div at bounding box center [263, 415] width 466 height 7
click at [494, 414] on div at bounding box center [263, 415] width 466 height 7
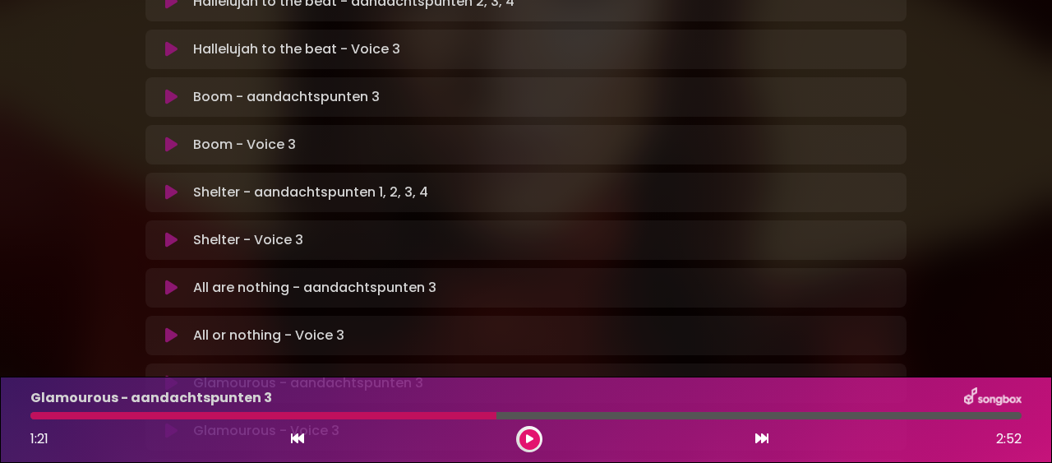
drag, startPoint x: 494, startPoint y: 414, endPoint x: 466, endPoint y: 416, distance: 28.1
click at [466, 416] on div at bounding box center [263, 415] width 466 height 7
click at [494, 414] on div at bounding box center [263, 415] width 466 height 7
drag, startPoint x: 494, startPoint y: 414, endPoint x: 439, endPoint y: 411, distance: 55.2
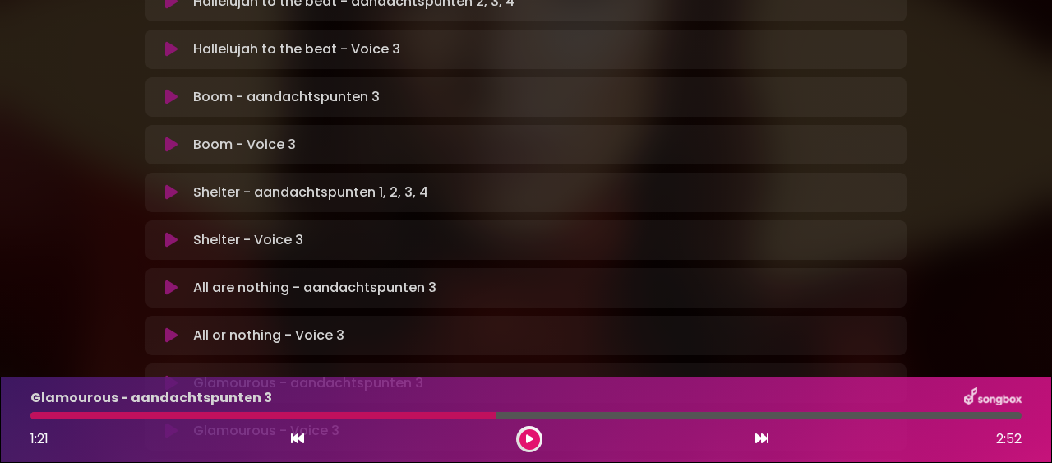
click at [439, 412] on div at bounding box center [526, 415] width 992 height 7
click at [461, 409] on div "Glamourous - aandachtspunten 3 1:21 2:52" at bounding box center [526, 419] width 1011 height 65
click at [497, 414] on div at bounding box center [263, 415] width 466 height 7
click at [495, 414] on div at bounding box center [263, 415] width 466 height 7
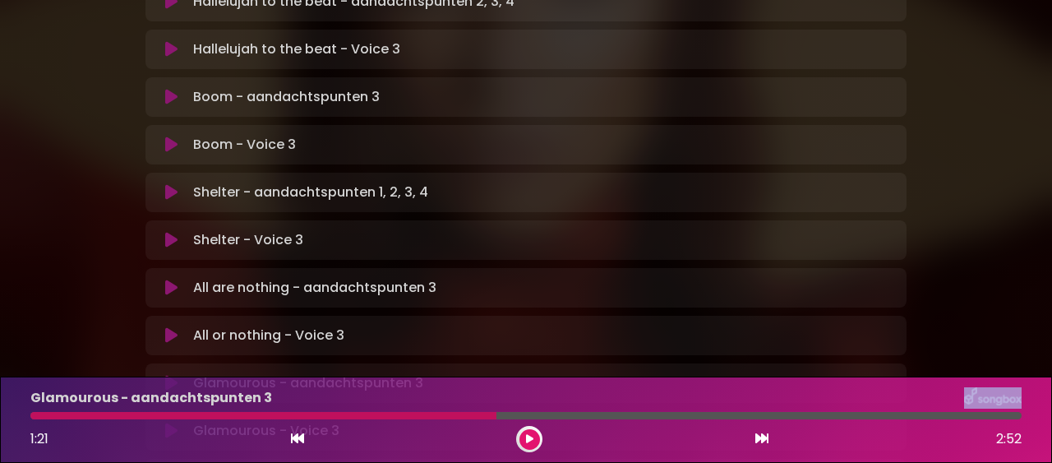
click at [457, 412] on div at bounding box center [526, 415] width 992 height 7
click at [488, 411] on div "Glamourous - aandachtspunten 3 1:21 2:52" at bounding box center [526, 419] width 1011 height 65
click at [484, 411] on div "Glamourous - aandachtspunten 3 1:21 2:52" at bounding box center [526, 419] width 1011 height 65
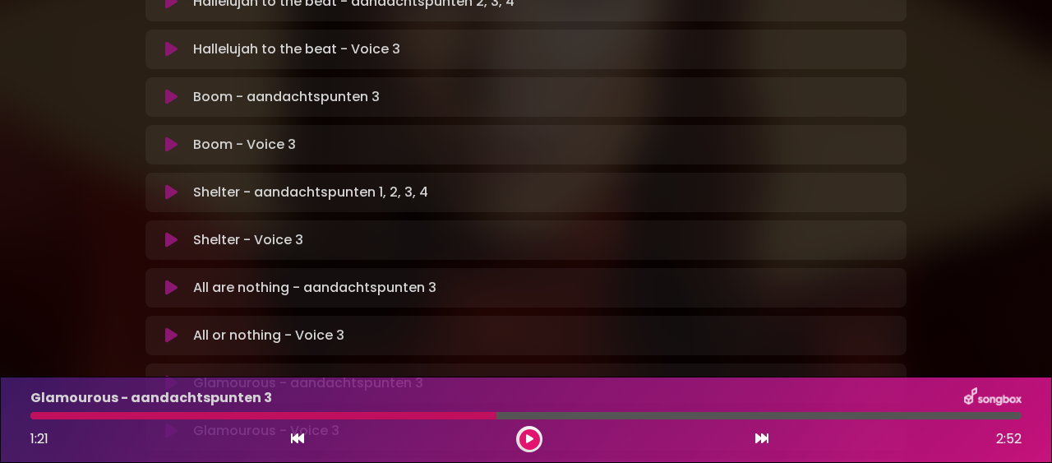
click at [494, 412] on div at bounding box center [263, 415] width 466 height 7
click at [493, 414] on div at bounding box center [263, 415] width 466 height 7
click at [497, 415] on div at bounding box center [526, 415] width 992 height 7
drag, startPoint x: 497, startPoint y: 415, endPoint x: 469, endPoint y: 413, distance: 28.1
click at [469, 413] on div at bounding box center [526, 415] width 992 height 7
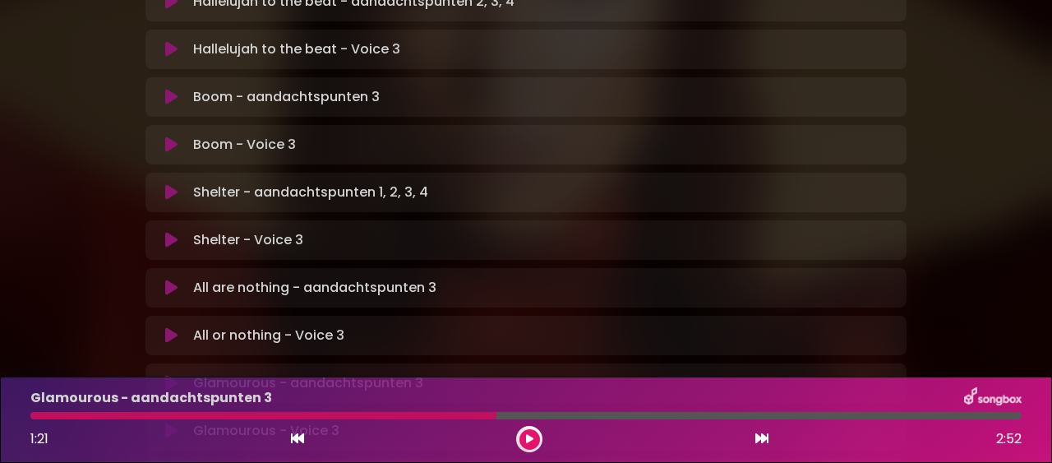
click at [496, 414] on div at bounding box center [263, 415] width 466 height 7
drag, startPoint x: 496, startPoint y: 414, endPoint x: 455, endPoint y: 412, distance: 41.2
click at [455, 412] on div at bounding box center [263, 415] width 466 height 7
click at [497, 414] on div at bounding box center [526, 415] width 992 height 7
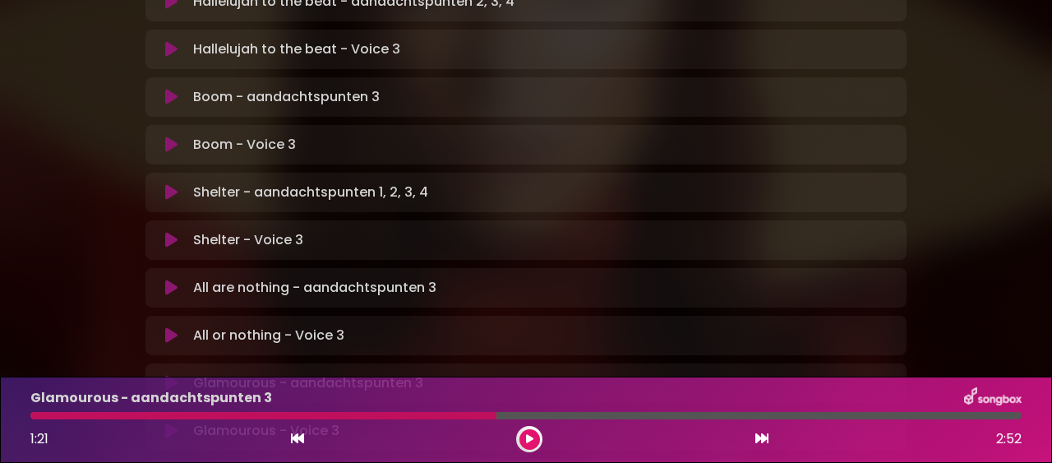
click at [497, 414] on div at bounding box center [526, 415] width 992 height 7
drag, startPoint x: 497, startPoint y: 414, endPoint x: 463, endPoint y: 413, distance: 34.6
click at [463, 414] on div at bounding box center [526, 415] width 992 height 7
click at [495, 414] on div at bounding box center [263, 415] width 466 height 7
drag, startPoint x: 495, startPoint y: 414, endPoint x: 427, endPoint y: 410, distance: 68.4
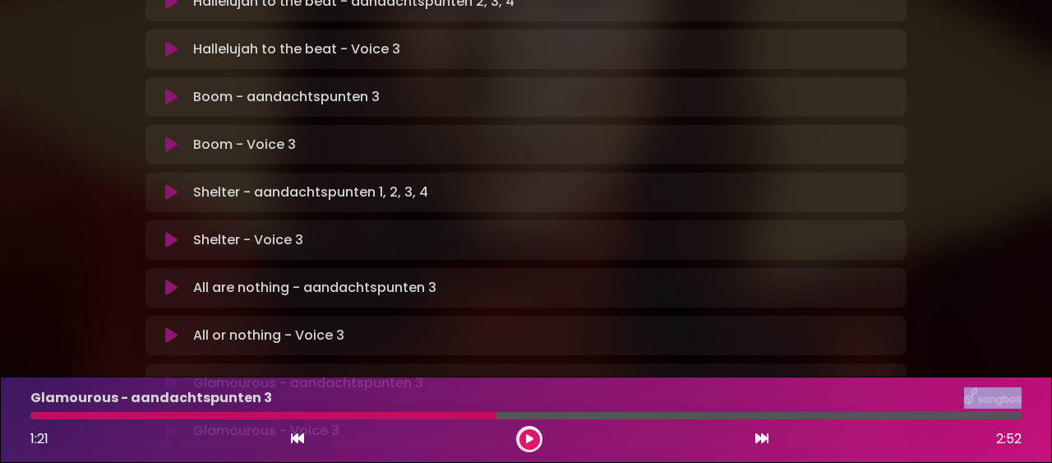
click at [427, 412] on div at bounding box center [526, 415] width 992 height 7
click at [496, 414] on div at bounding box center [263, 415] width 466 height 7
drag, startPoint x: 496, startPoint y: 414, endPoint x: 444, endPoint y: 410, distance: 52.0
click at [444, 412] on div at bounding box center [526, 415] width 992 height 7
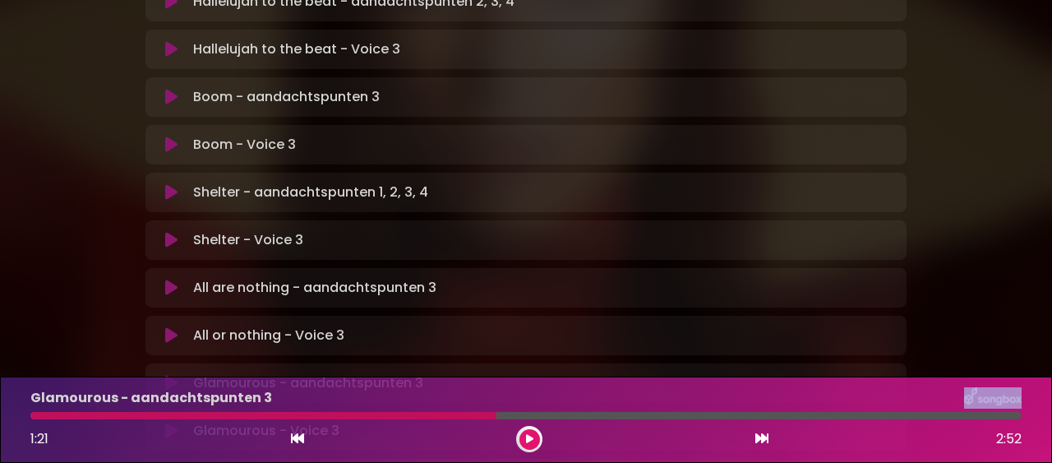
click at [528, 438] on icon at bounding box center [528, 439] width 7 height 10
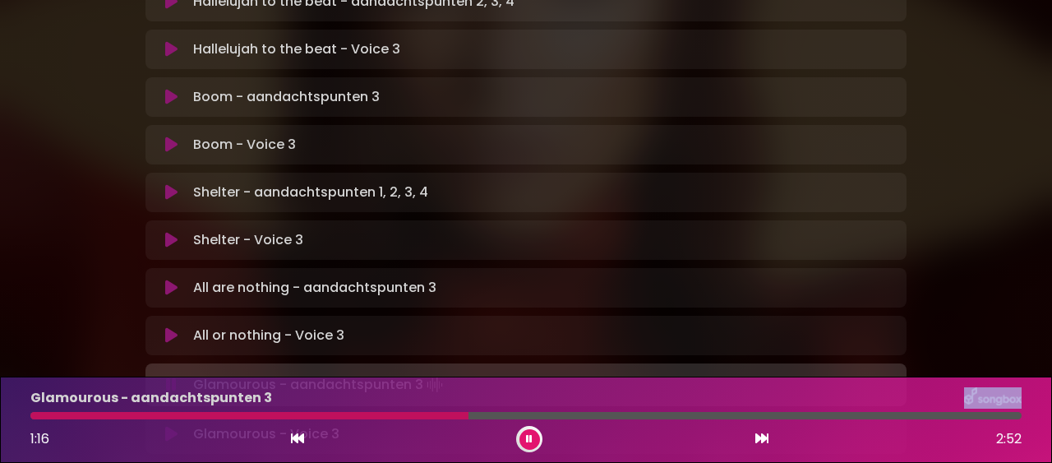
click at [533, 437] on button at bounding box center [530, 439] width 21 height 21
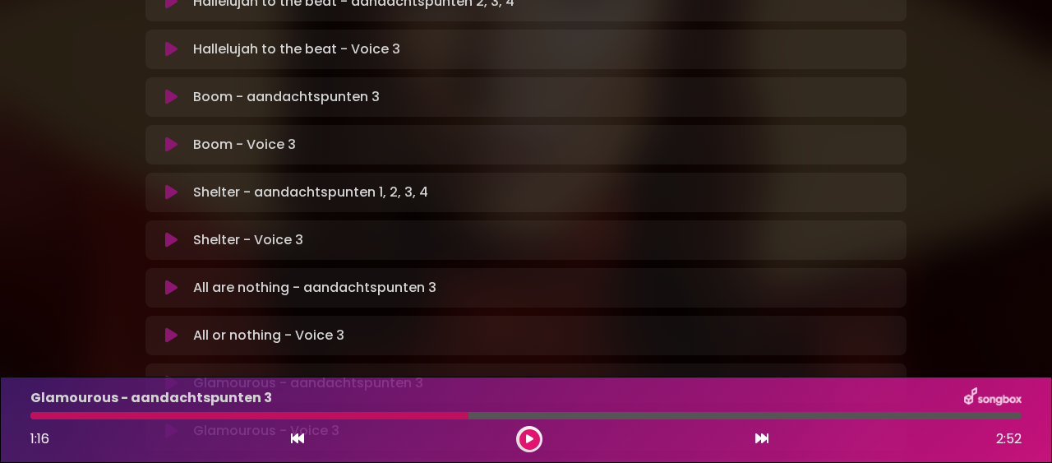
click at [467, 415] on div at bounding box center [249, 415] width 438 height 7
drag, startPoint x: 467, startPoint y: 415, endPoint x: 382, endPoint y: 413, distance: 85.5
click at [382, 413] on div at bounding box center [249, 415] width 438 height 7
click at [527, 437] on icon at bounding box center [529, 438] width 9 height 11
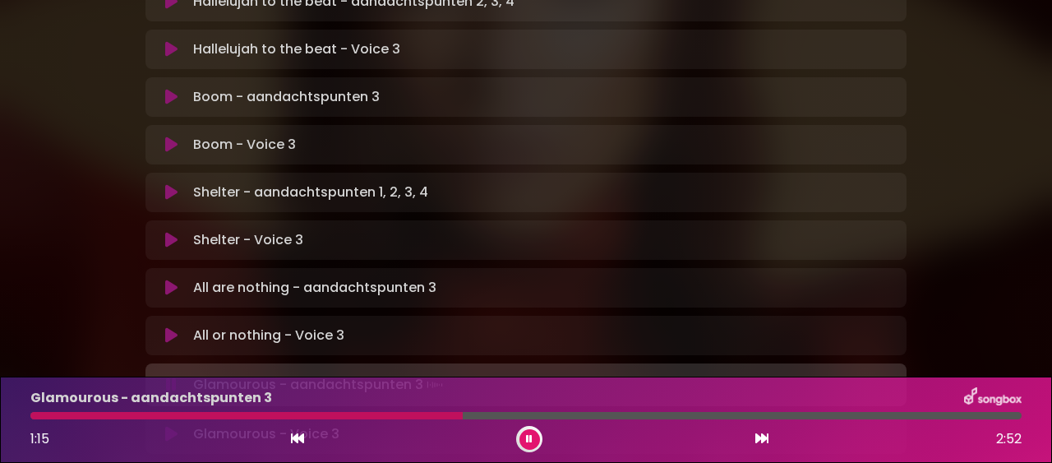
click at [531, 436] on icon at bounding box center [529, 439] width 7 height 10
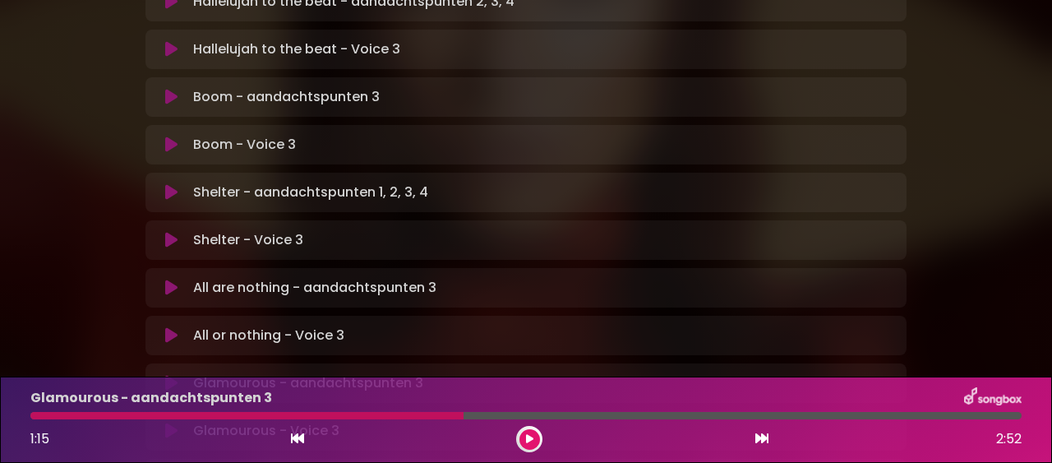
drag, startPoint x: 463, startPoint y: 417, endPoint x: 388, endPoint y: 414, distance: 74.9
click at [388, 414] on div at bounding box center [246, 415] width 433 height 7
click at [461, 417] on div at bounding box center [246, 415] width 433 height 7
drag, startPoint x: 461, startPoint y: 416, endPoint x: 373, endPoint y: 414, distance: 88.0
click at [373, 414] on div at bounding box center [246, 415] width 433 height 7
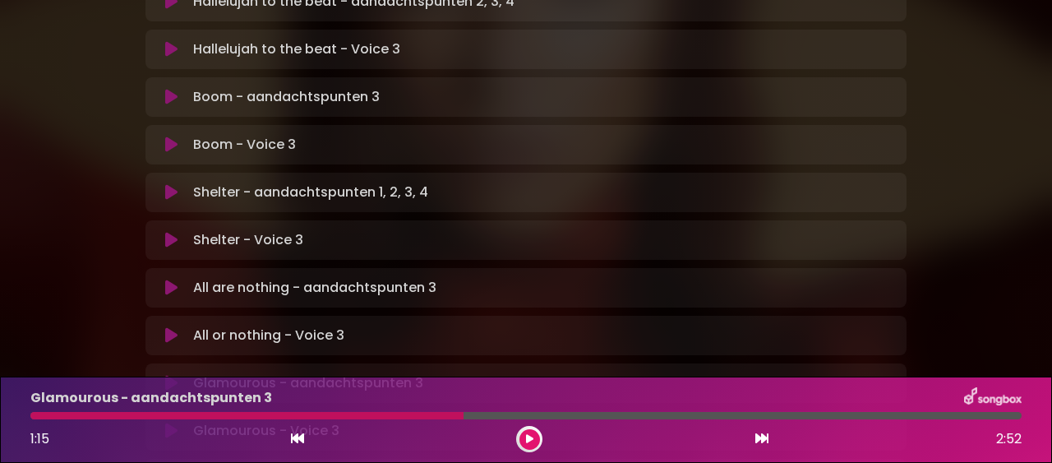
click at [526, 439] on icon at bounding box center [530, 438] width 12 height 9
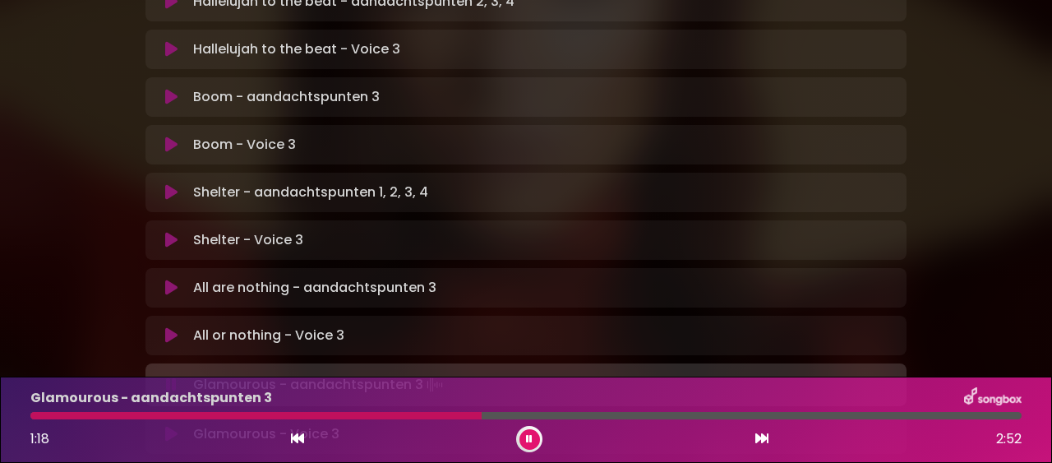
click at [535, 439] on button at bounding box center [530, 439] width 21 height 21
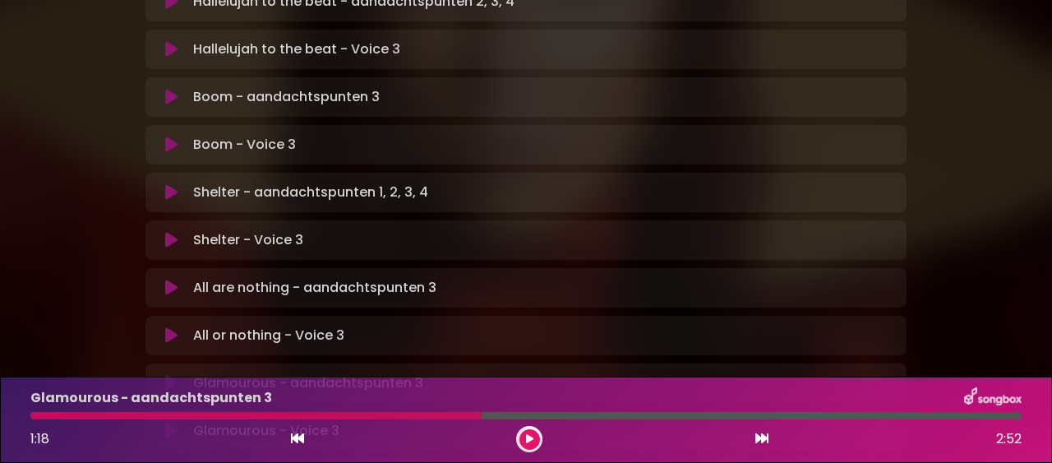
drag, startPoint x: 483, startPoint y: 415, endPoint x: 384, endPoint y: 416, distance: 98.7
click at [384, 416] on div at bounding box center [526, 415] width 992 height 7
click at [529, 434] on icon at bounding box center [530, 439] width 12 height 10
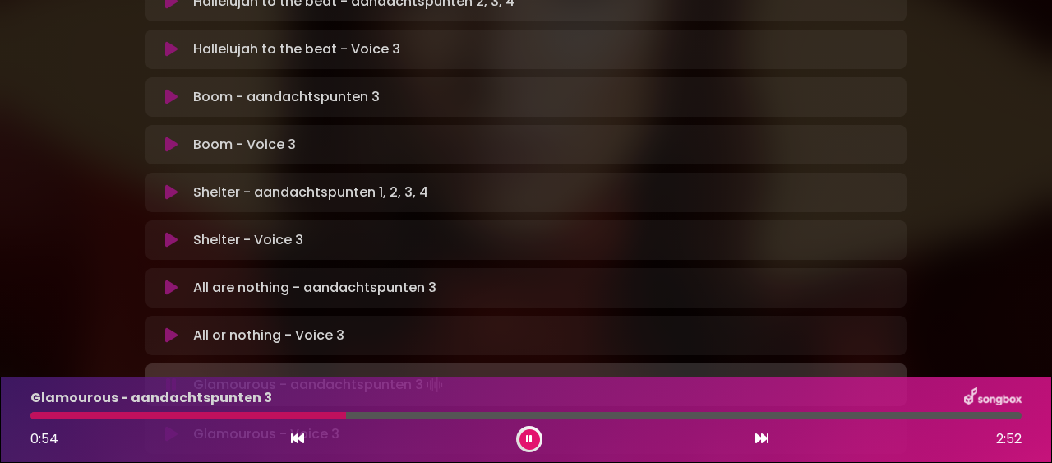
drag, startPoint x: 407, startPoint y: 414, endPoint x: 341, endPoint y: 418, distance: 65.9
click at [341, 418] on div at bounding box center [188, 415] width 316 height 7
click at [526, 438] on button at bounding box center [530, 439] width 21 height 21
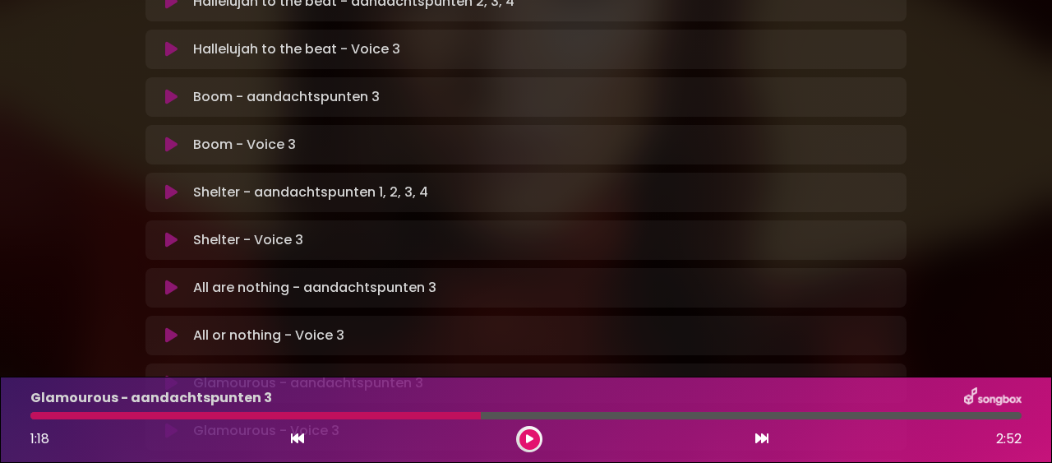
click at [530, 439] on icon at bounding box center [530, 438] width 10 height 7
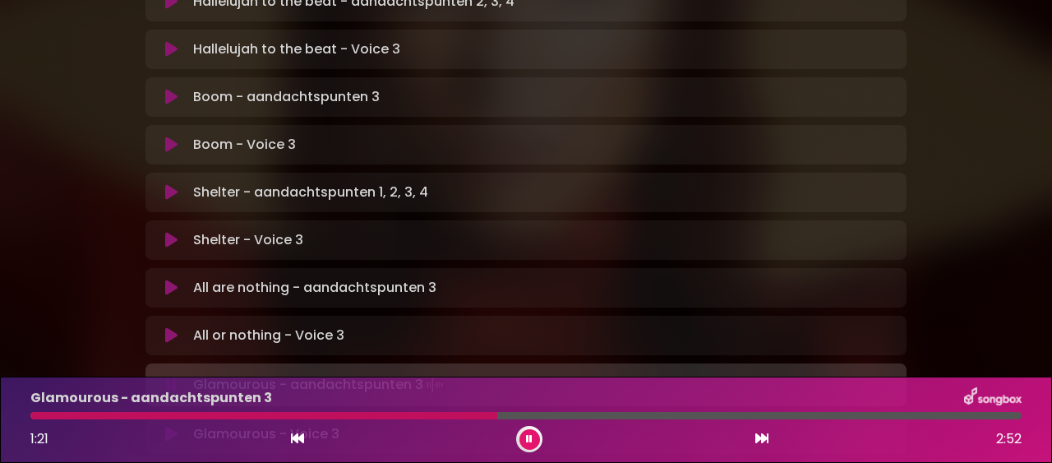
click at [530, 439] on icon at bounding box center [530, 439] width 10 height 12
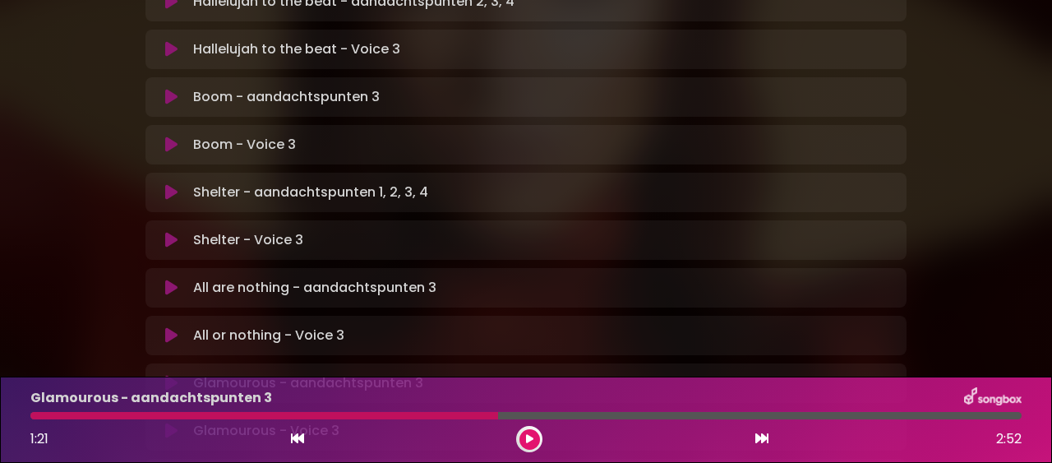
click at [530, 439] on icon at bounding box center [530, 439] width 12 height 10
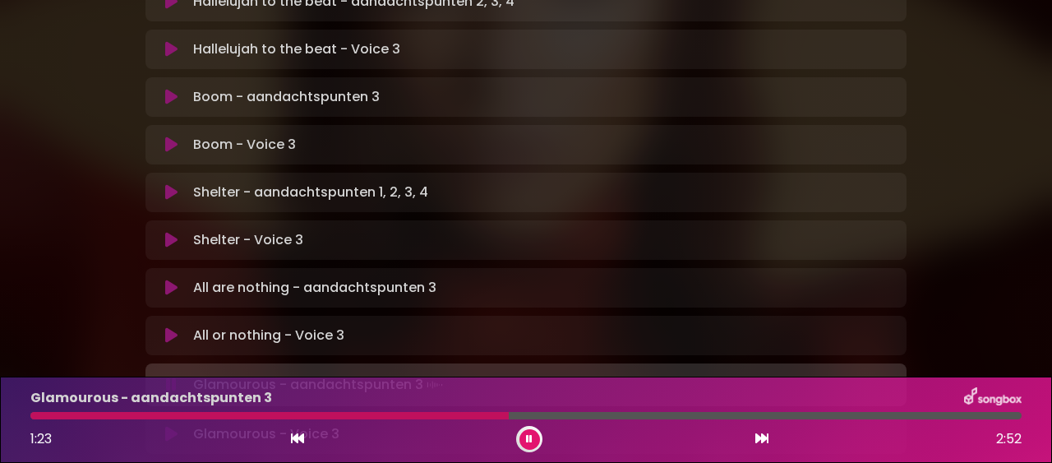
click at [530, 439] on icon at bounding box center [530, 439] width 12 height 12
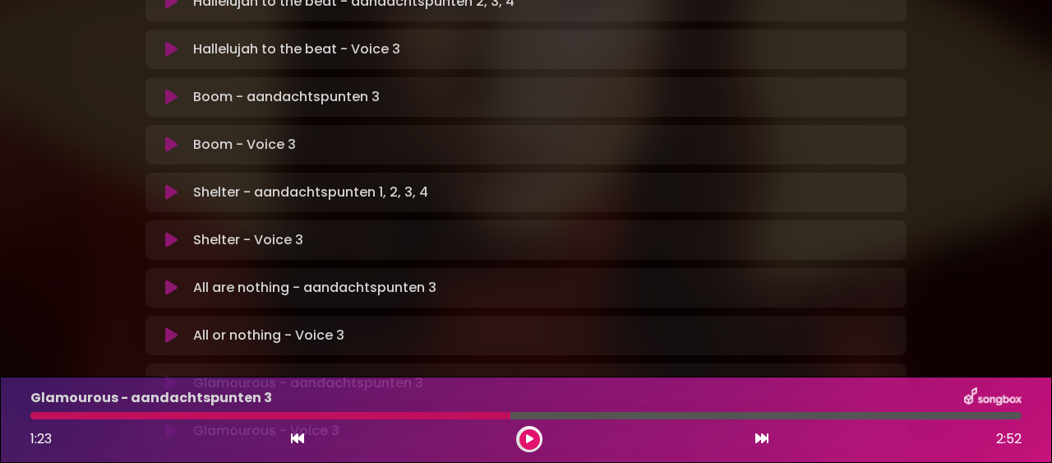
click at [531, 442] on icon at bounding box center [529, 439] width 8 height 10
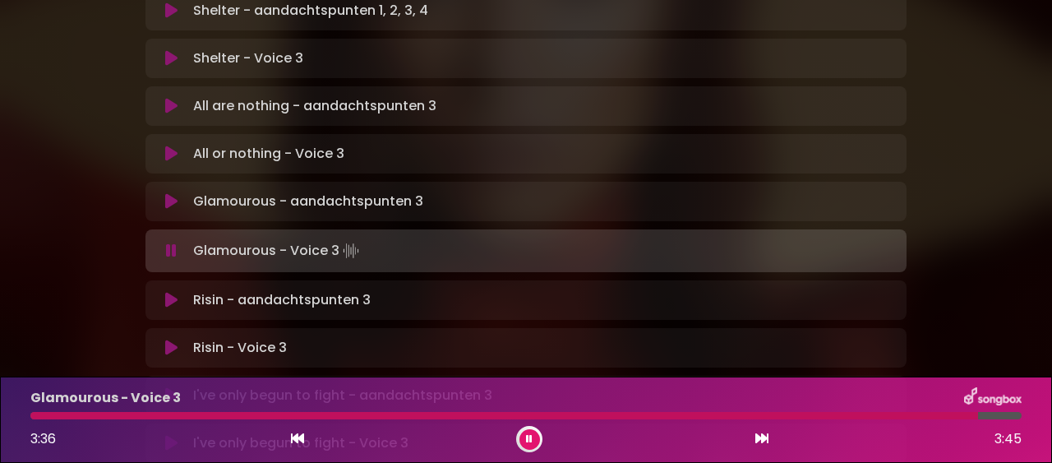
scroll to position [1079, 0]
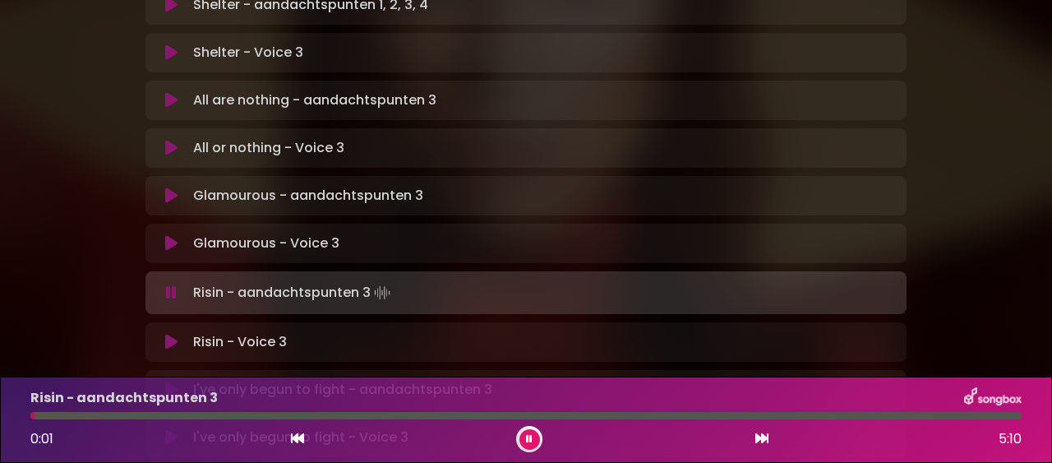
click at [530, 435] on icon at bounding box center [530, 439] width 11 height 12
